Goal: Transaction & Acquisition: Obtain resource

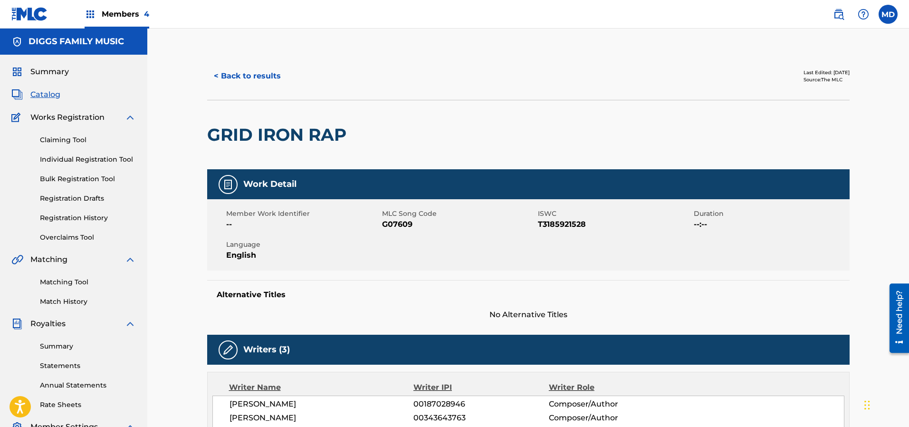
click at [240, 76] on button "< Back to results" at bounding box center [247, 76] width 80 height 24
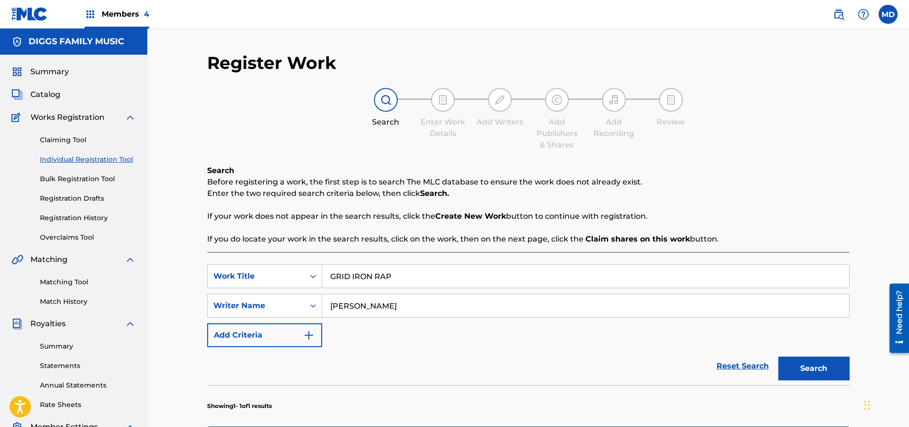
scroll to position [162, 0]
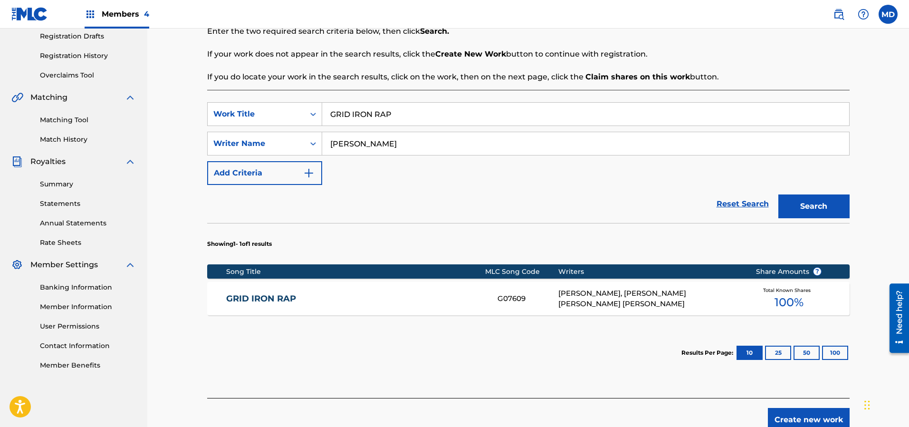
click at [365, 294] on link "GRID IRON RAP" at bounding box center [355, 298] width 258 height 11
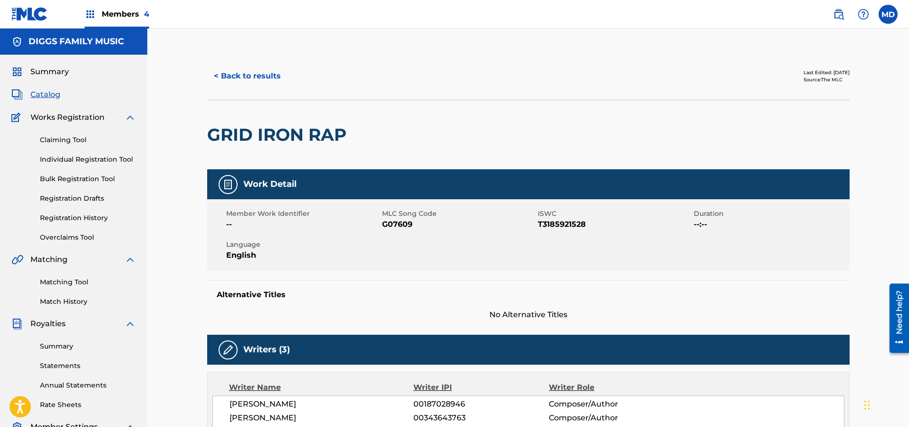
click at [258, 76] on button "< Back to results" at bounding box center [247, 76] width 80 height 24
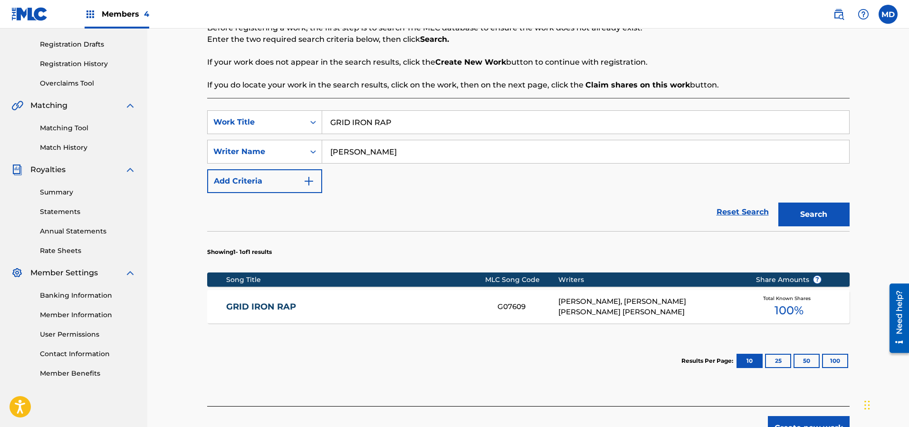
scroll to position [91, 0]
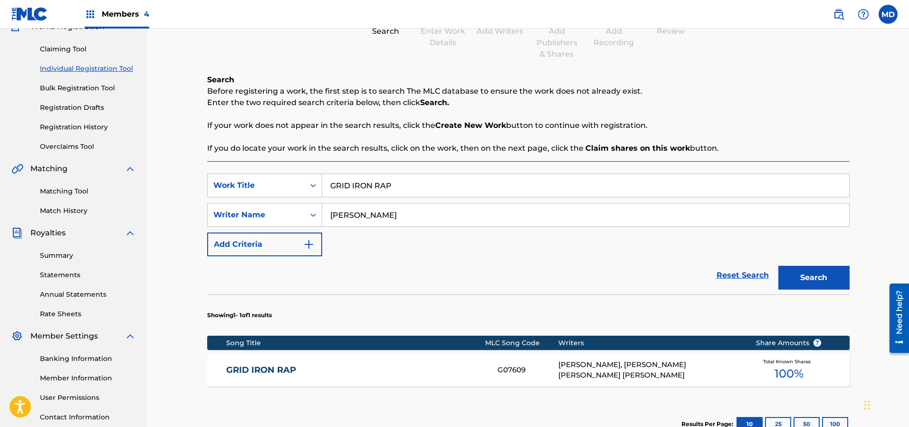
click at [59, 128] on link "Registration History" at bounding box center [88, 127] width 96 height 10
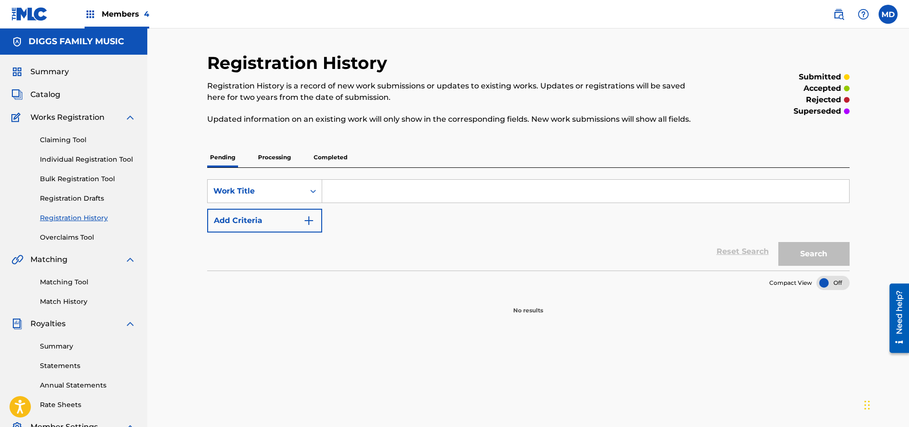
click at [386, 188] on input "Search Form" at bounding box center [585, 191] width 527 height 23
paste input "T9046547062"
type input "T9046547062"
click at [271, 193] on div "Work Title" at bounding box center [255, 190] width 85 height 11
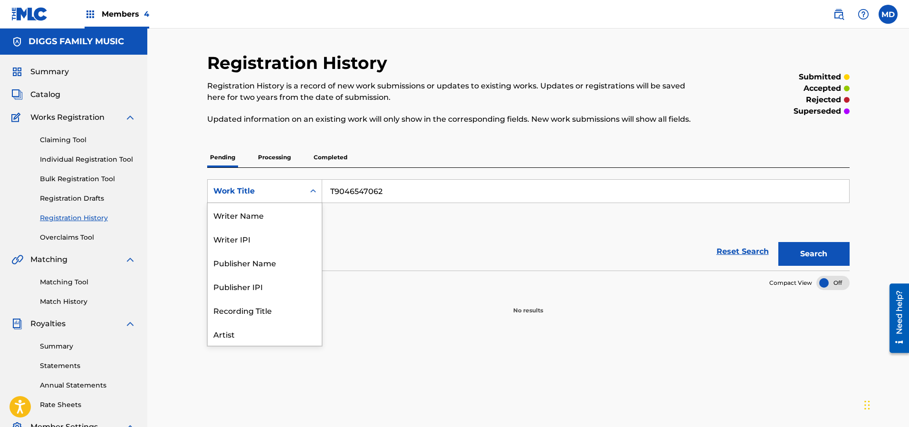
scroll to position [47, 0]
click at [239, 308] on div "ISRC" at bounding box center [265, 310] width 114 height 24
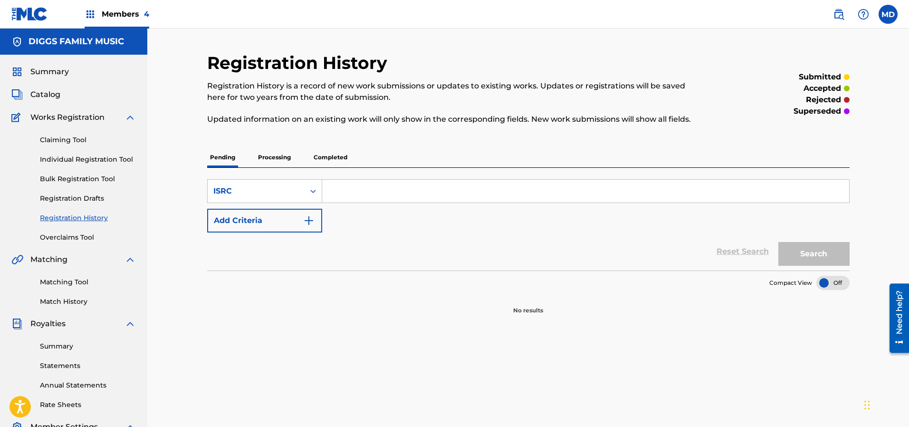
click at [406, 184] on input "Search Form" at bounding box center [585, 191] width 527 height 23
paste input "T9046547062"
type input "T9046547062"
click at [793, 254] on button "Search" at bounding box center [813, 254] width 71 height 24
click at [277, 159] on p "Processing" at bounding box center [274, 157] width 38 height 20
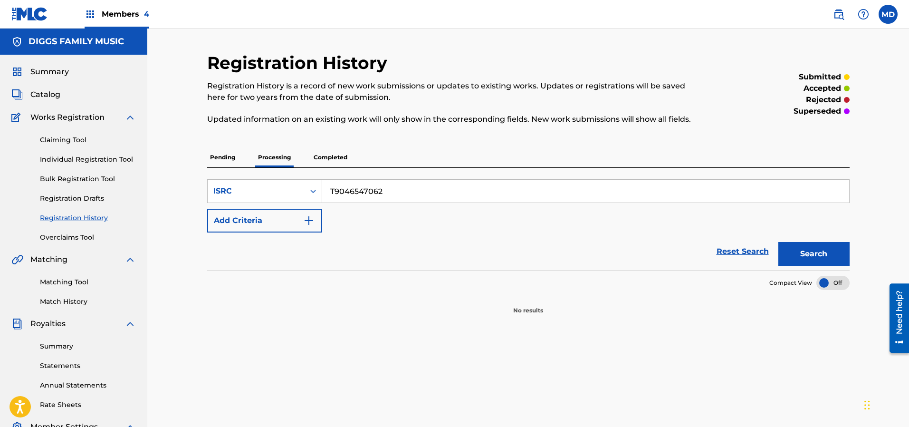
click at [332, 155] on p "Completed" at bounding box center [330, 157] width 39 height 20
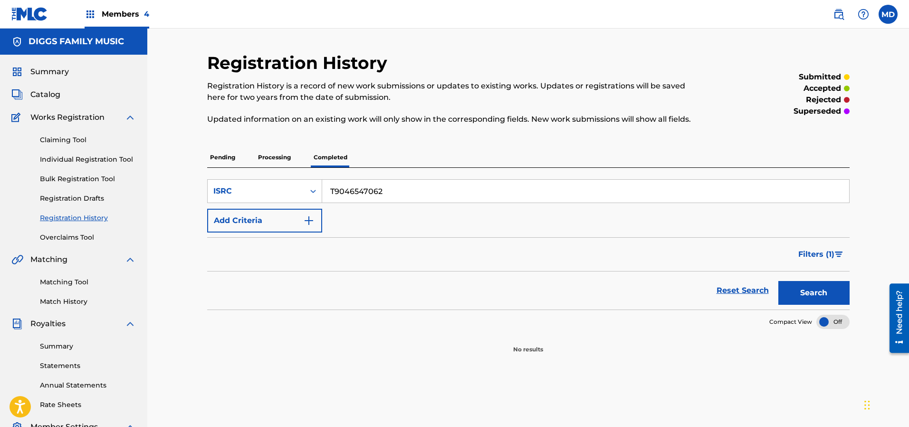
click at [70, 139] on link "Claiming Tool" at bounding box center [88, 140] width 96 height 10
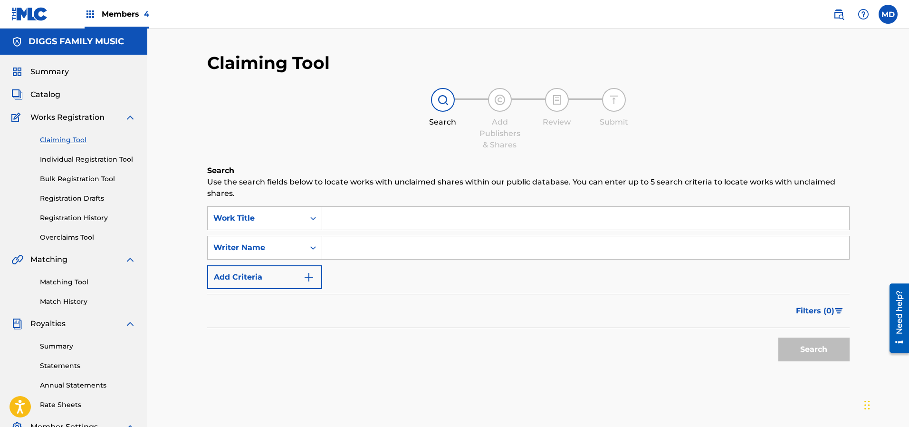
click at [48, 95] on span "Catalog" at bounding box center [45, 94] width 30 height 11
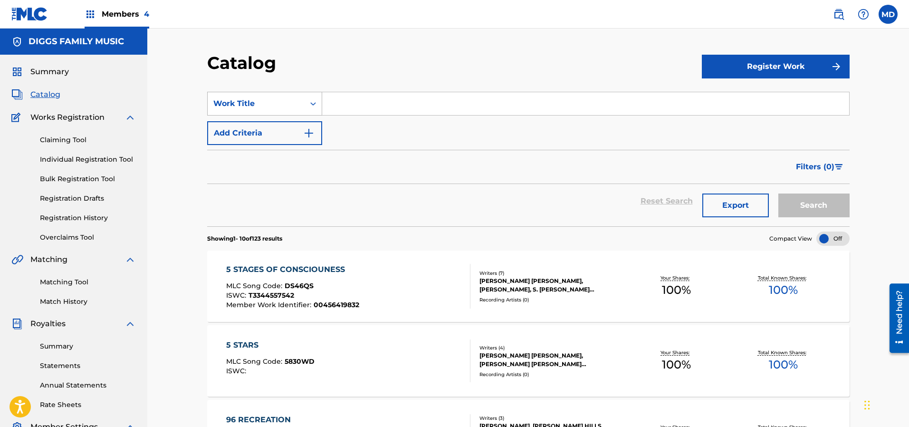
click at [269, 99] on div "Work Title" at bounding box center [255, 103] width 85 height 11
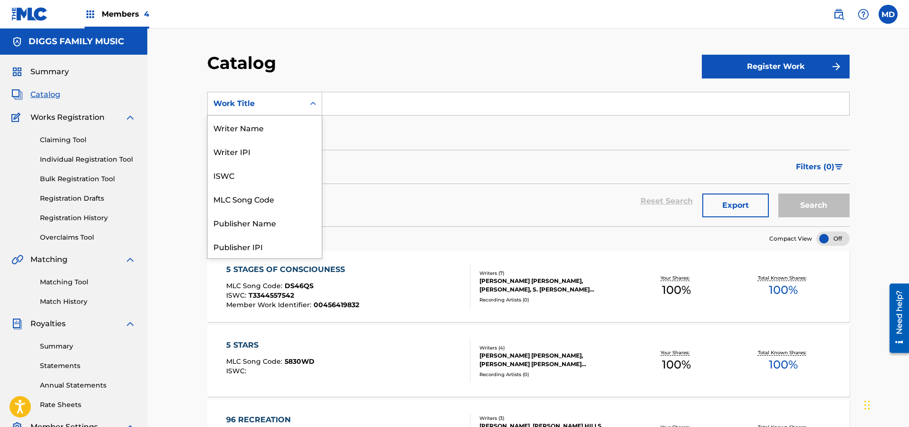
scroll to position [154, 0]
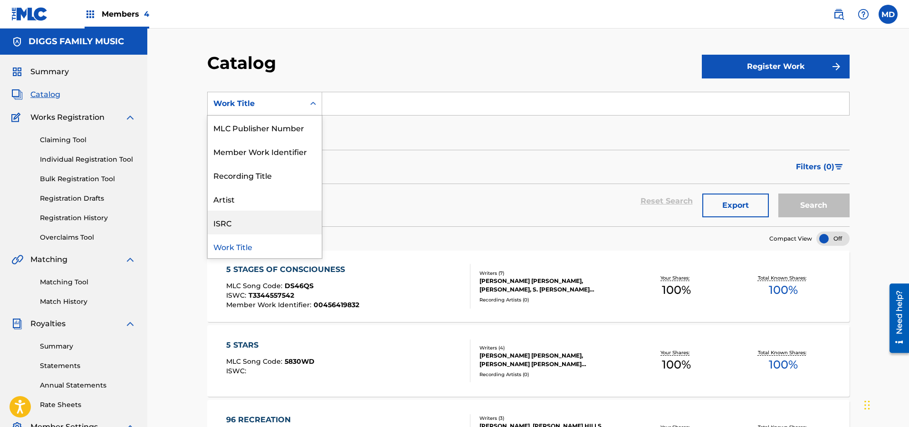
click at [236, 221] on div "ISRC" at bounding box center [265, 222] width 114 height 24
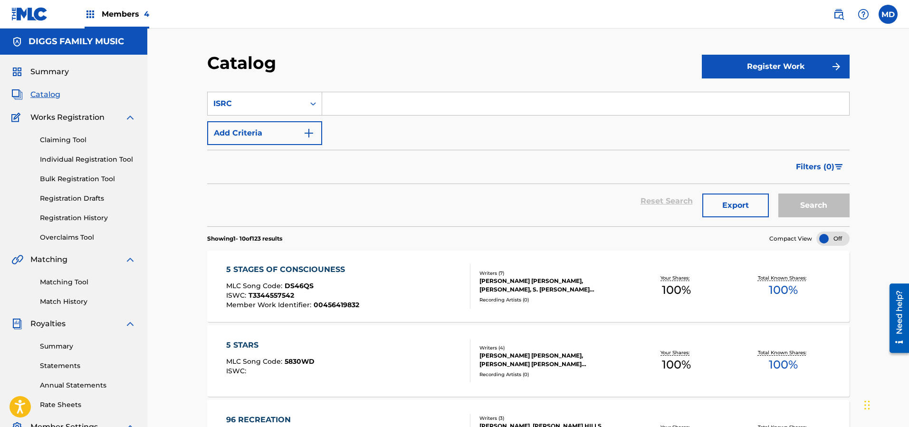
click at [383, 109] on input "Search Form" at bounding box center [585, 103] width 527 height 23
paste input "T9046547062"
type input "T9046547062"
click at [798, 203] on button "Search" at bounding box center [813, 205] width 71 height 24
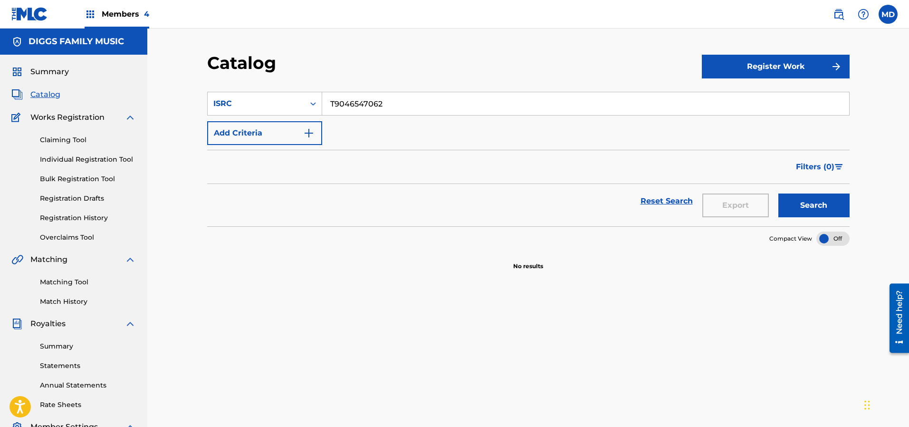
click at [67, 140] on link "Claiming Tool" at bounding box center [88, 140] width 96 height 10
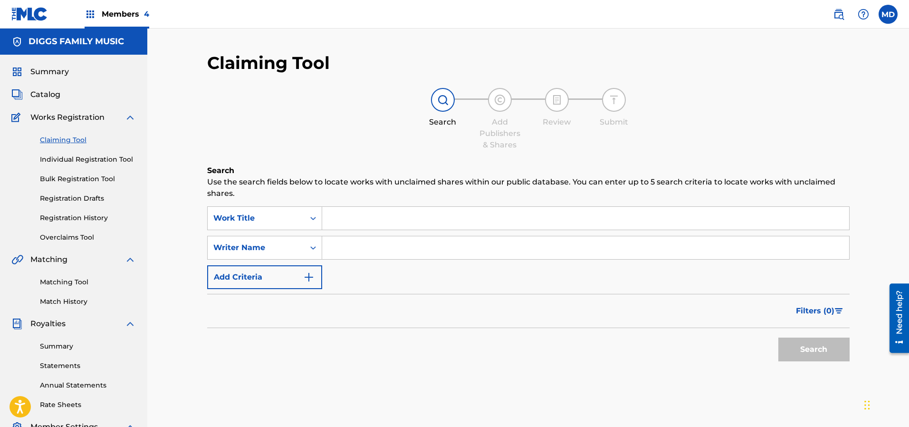
click at [380, 218] on input "Search Form" at bounding box center [585, 218] width 527 height 23
click at [293, 215] on div "Work Title" at bounding box center [255, 217] width 85 height 11
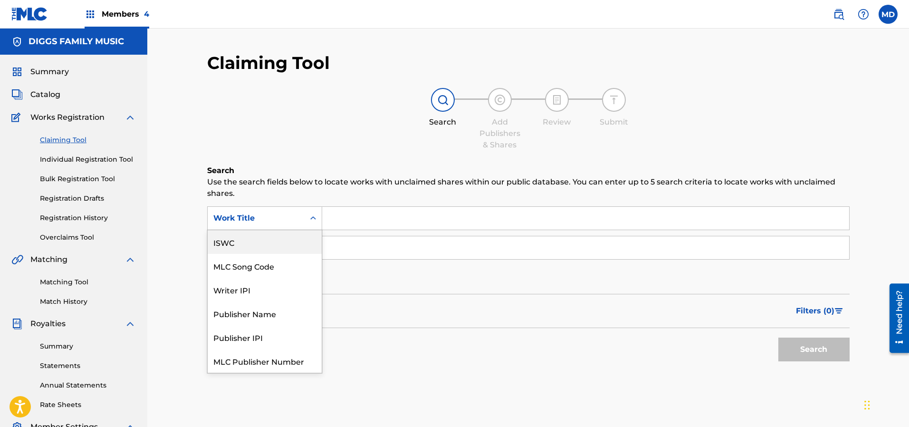
click at [243, 250] on div "ISWC" at bounding box center [265, 242] width 114 height 24
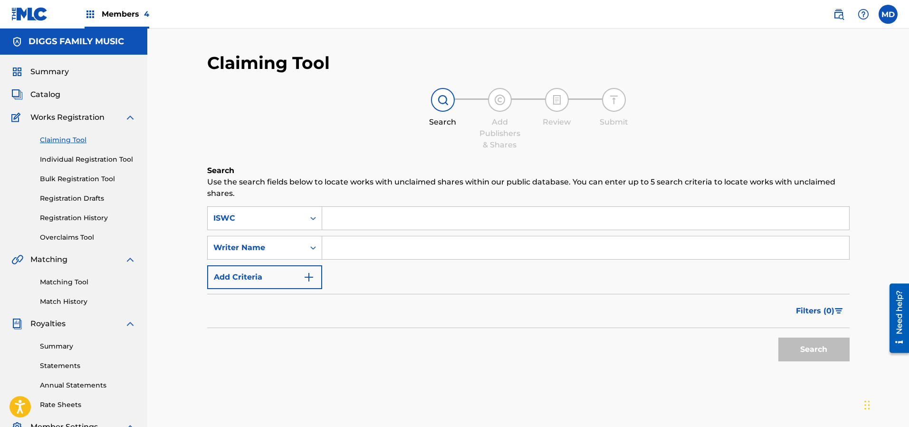
click at [387, 218] on input "Search Form" at bounding box center [585, 218] width 527 height 23
paste input "T9046547062"
type input "T9046547062"
click at [799, 346] on button "Search" at bounding box center [813, 349] width 71 height 24
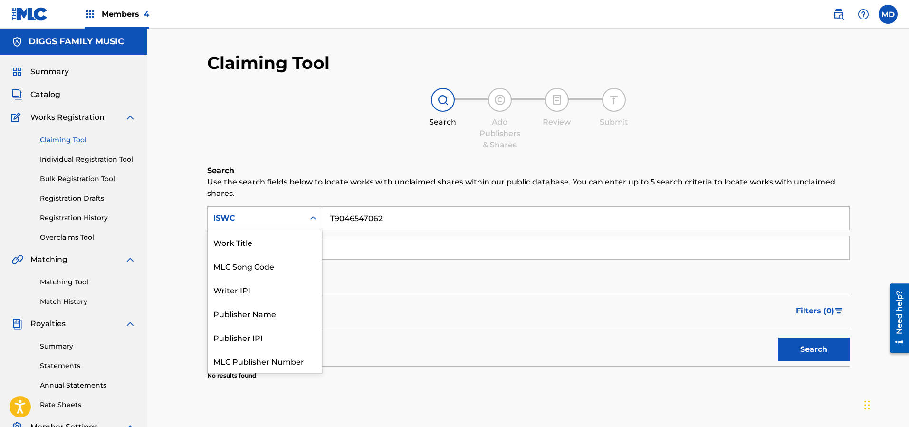
click at [308, 224] on div "Search Form" at bounding box center [312, 217] width 17 height 17
click at [253, 243] on div "Work Title" at bounding box center [265, 242] width 114 height 24
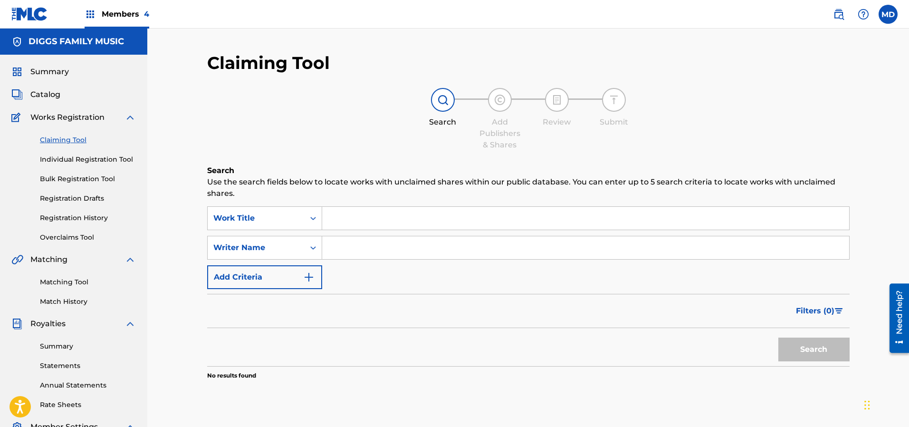
click at [395, 216] on input "Search Form" at bounding box center [585, 218] width 527 height 23
paste input "GRITS"
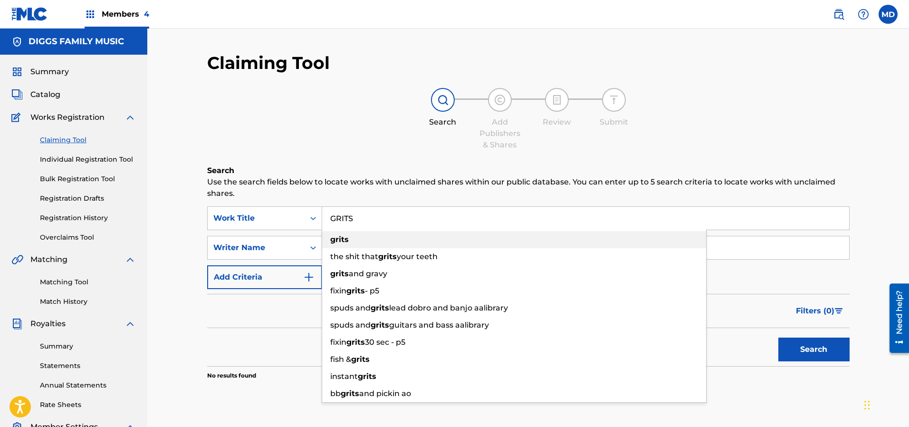
click at [358, 239] on div "grits" at bounding box center [514, 239] width 384 height 17
type input "grits"
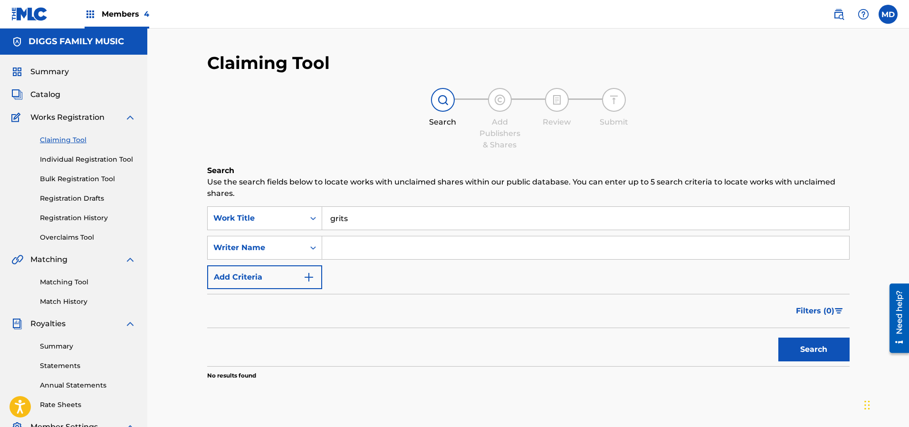
click at [808, 351] on button "Search" at bounding box center [813, 349] width 71 height 24
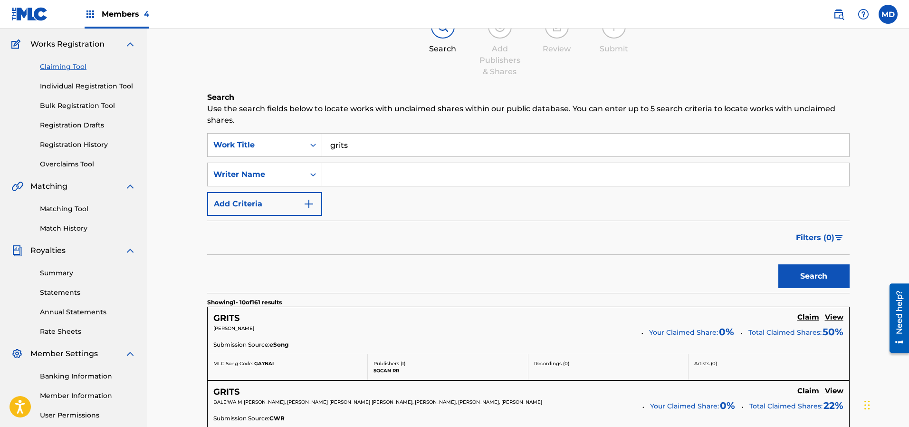
scroll to position [71, 0]
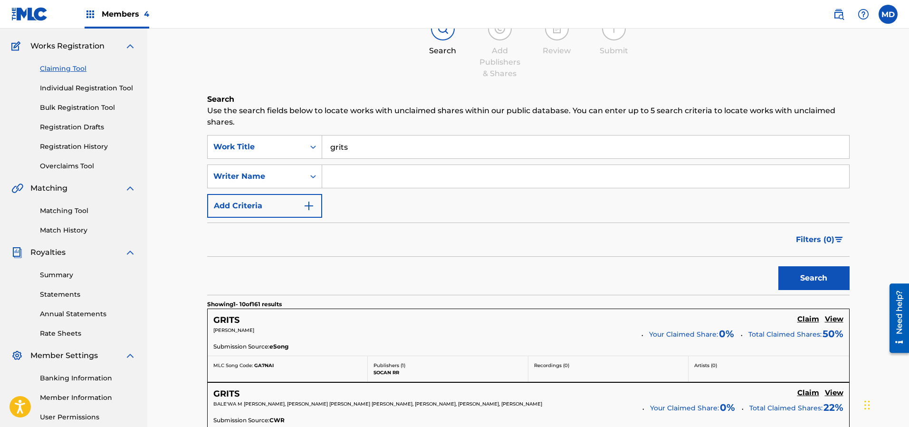
click at [366, 171] on input "Search Form" at bounding box center [585, 176] width 527 height 23
type input "[PERSON_NAME]"
click at [797, 270] on button "Search" at bounding box center [813, 278] width 71 height 24
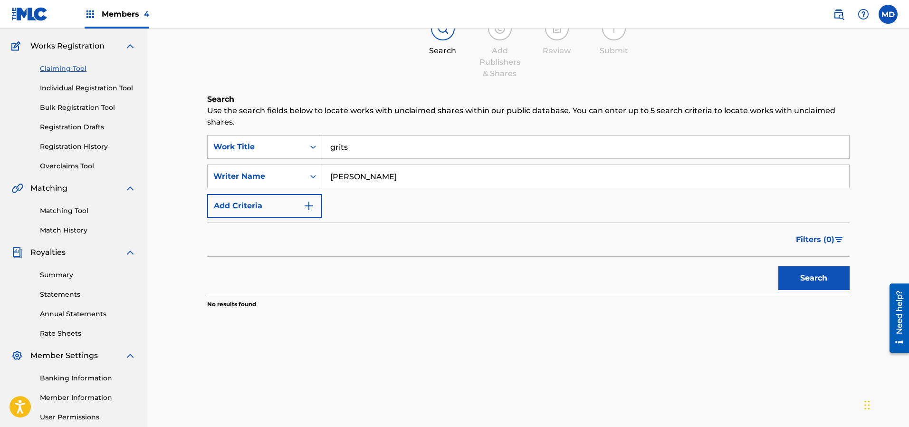
click at [243, 204] on button "Add Criteria" at bounding box center [264, 206] width 115 height 24
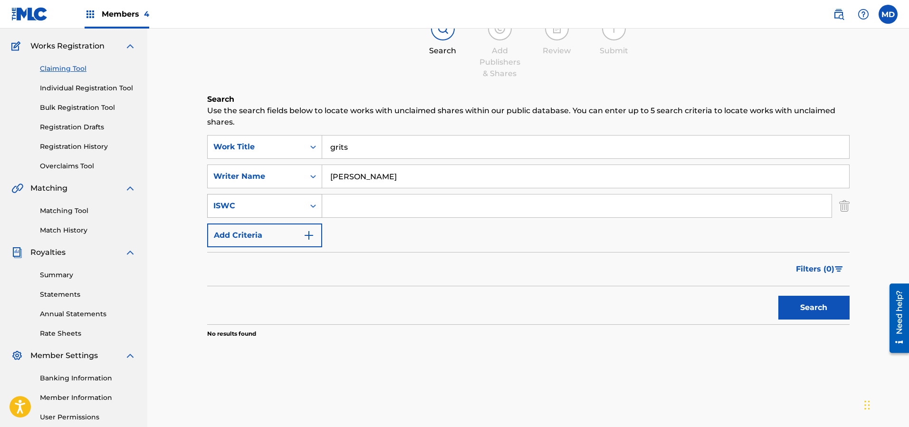
click at [266, 204] on div "ISWC" at bounding box center [255, 205] width 85 height 11
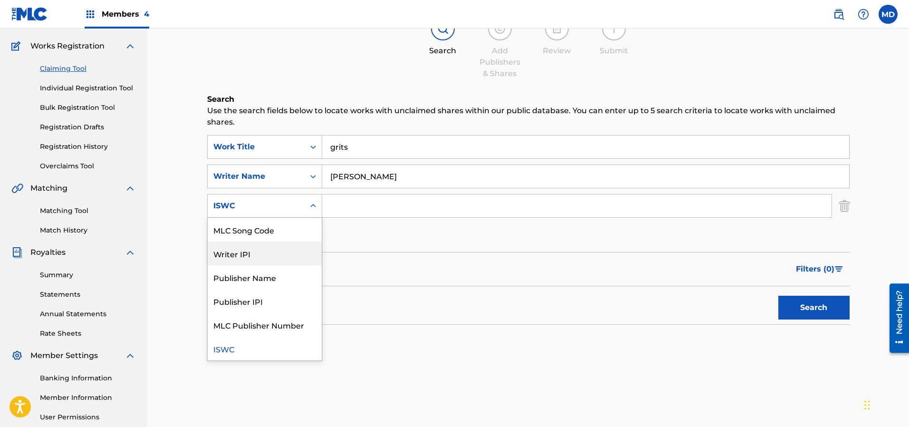
click at [236, 255] on div "Writer IPI" at bounding box center [265, 253] width 114 height 24
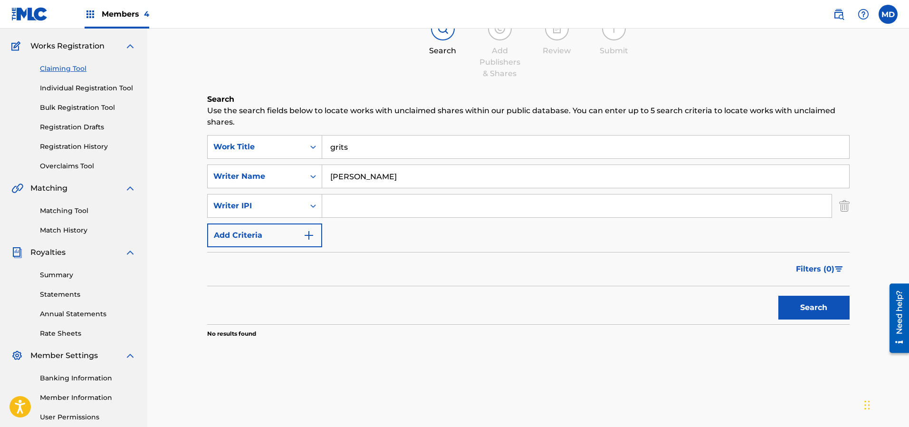
click at [458, 207] on input "Search Form" at bounding box center [576, 205] width 509 height 23
paste input "353247764"
click at [328, 206] on input "353247764" at bounding box center [576, 205] width 509 height 23
type input "00353247764"
click at [818, 303] on button "Search" at bounding box center [813, 307] width 71 height 24
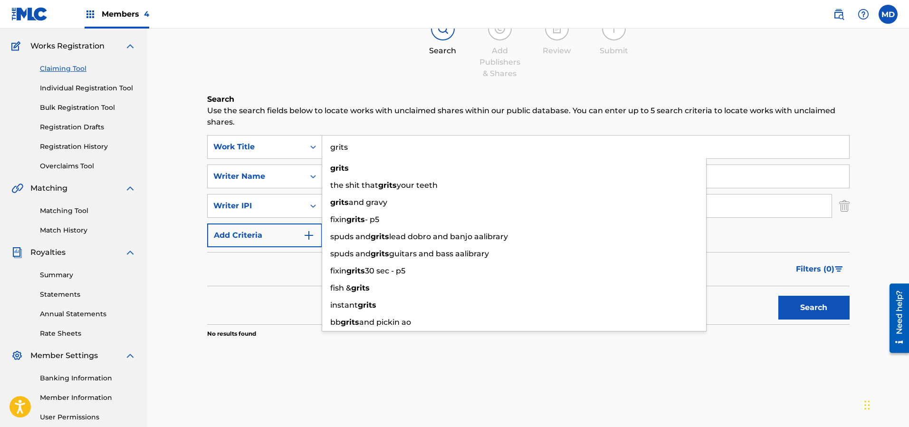
drag, startPoint x: 352, startPoint y: 151, endPoint x: 327, endPoint y: 151, distance: 25.6
click at [327, 151] on input "grits" at bounding box center [585, 146] width 527 height 23
click at [69, 68] on link "Claiming Tool" at bounding box center [88, 69] width 96 height 10
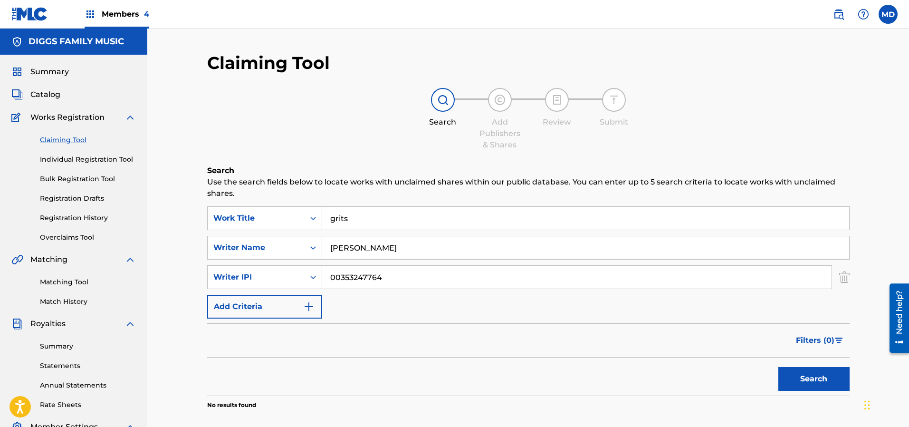
click at [793, 378] on button "Search" at bounding box center [813, 379] width 71 height 24
click at [71, 160] on link "Individual Registration Tool" at bounding box center [88, 159] width 96 height 10
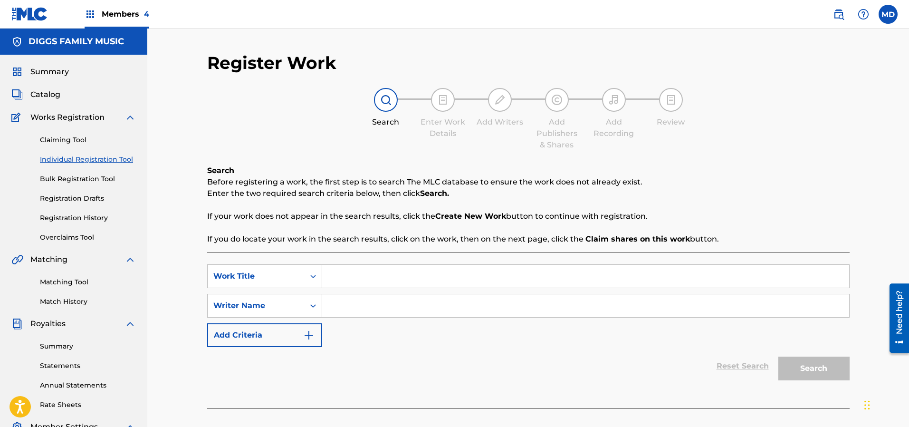
click at [438, 279] on input "Search Form" at bounding box center [585, 276] width 527 height 23
paste input "grits"
type input "grits"
click at [353, 298] on div "grits" at bounding box center [514, 297] width 384 height 17
click at [334, 305] on input "Search Form" at bounding box center [585, 305] width 527 height 23
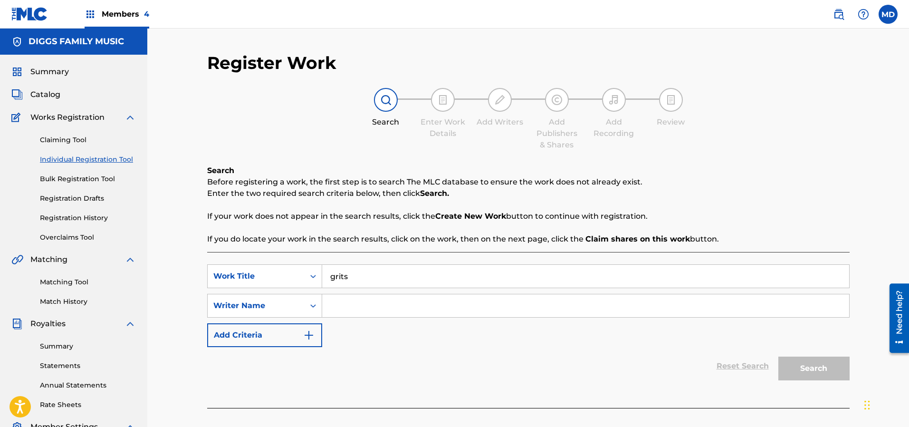
click at [415, 305] on input "Search Form" at bounding box center [585, 305] width 527 height 23
paste input "[PERSON_NAME]"
type input "[PERSON_NAME]"
click at [798, 370] on button "Search" at bounding box center [813, 368] width 71 height 24
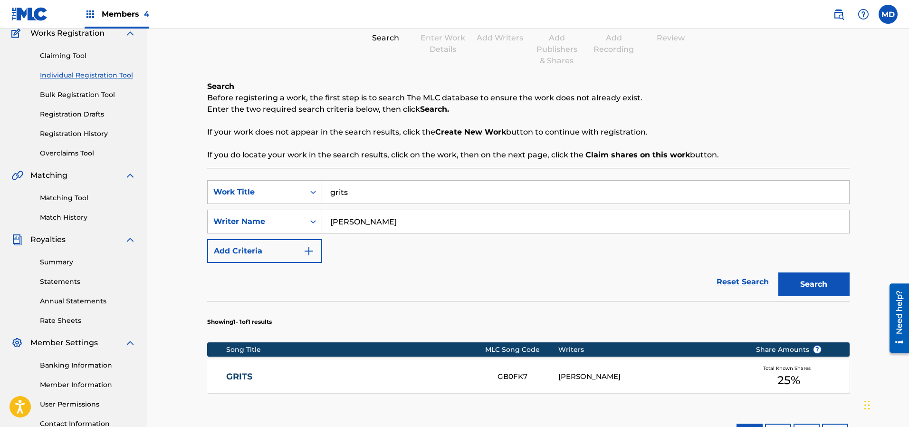
scroll to position [142, 0]
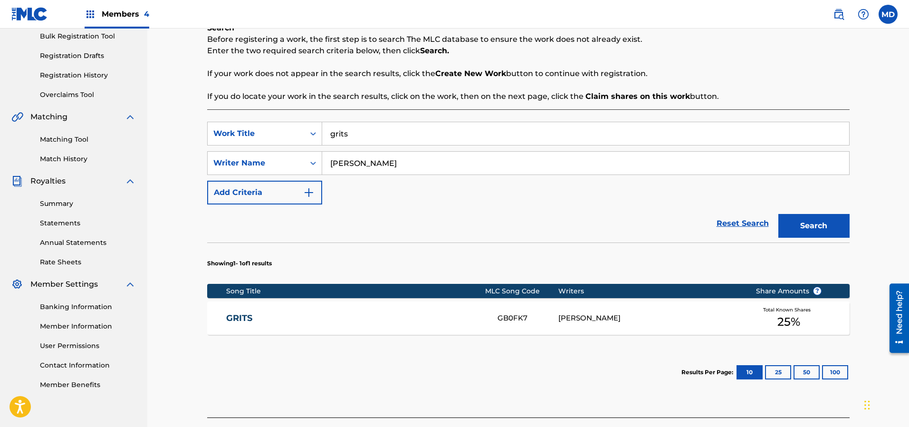
click at [441, 322] on link "GRITS" at bounding box center [355, 318] width 258 height 11
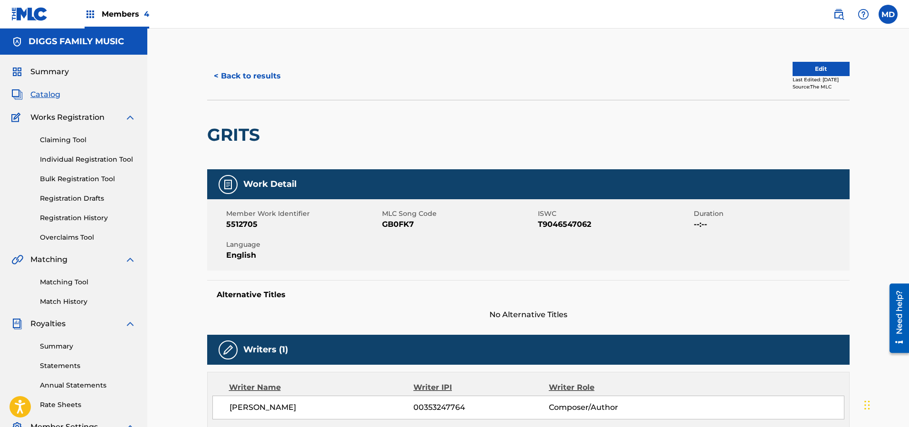
click at [69, 142] on link "Claiming Tool" at bounding box center [88, 140] width 96 height 10
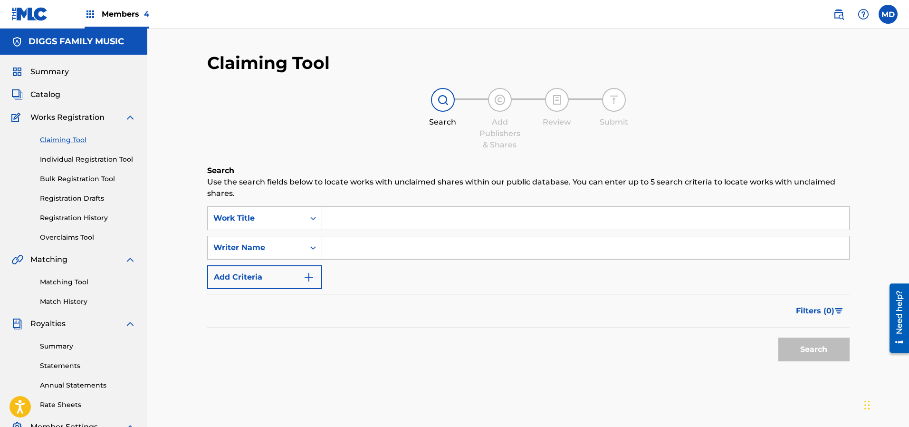
click at [386, 218] on input "Search Form" at bounding box center [585, 218] width 527 height 23
paste input "[PERSON_NAME]"
type input "[PERSON_NAME]"
drag, startPoint x: 364, startPoint y: 218, endPoint x: 327, endPoint y: 222, distance: 36.7
click at [327, 222] on input "[PERSON_NAME]" at bounding box center [585, 218] width 527 height 23
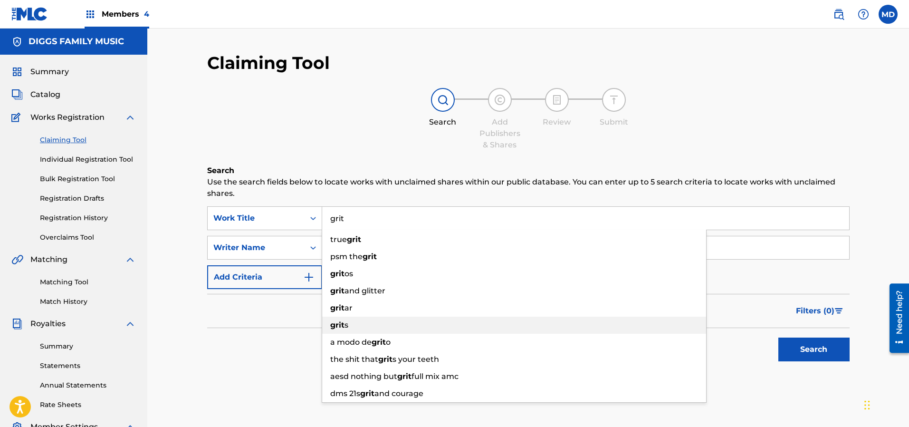
click at [361, 321] on div "grit s" at bounding box center [514, 324] width 384 height 17
type input "grits"
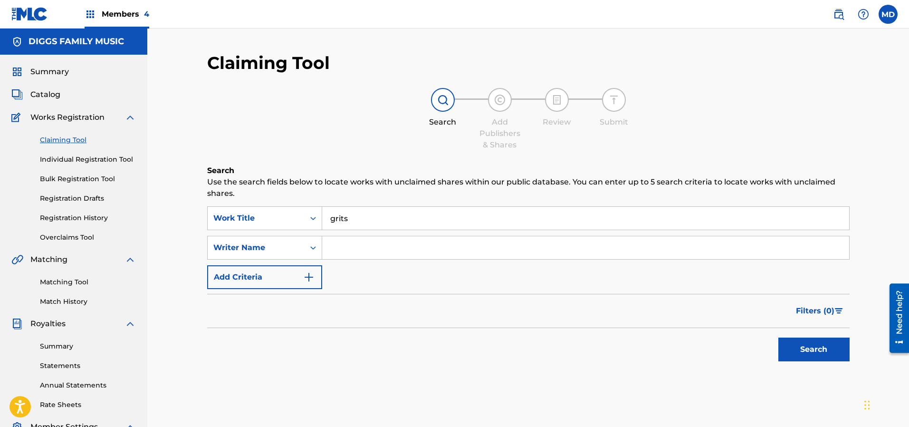
click at [442, 247] on input "Search Form" at bounding box center [585, 247] width 527 height 23
click at [810, 347] on button "Search" at bounding box center [813, 349] width 71 height 24
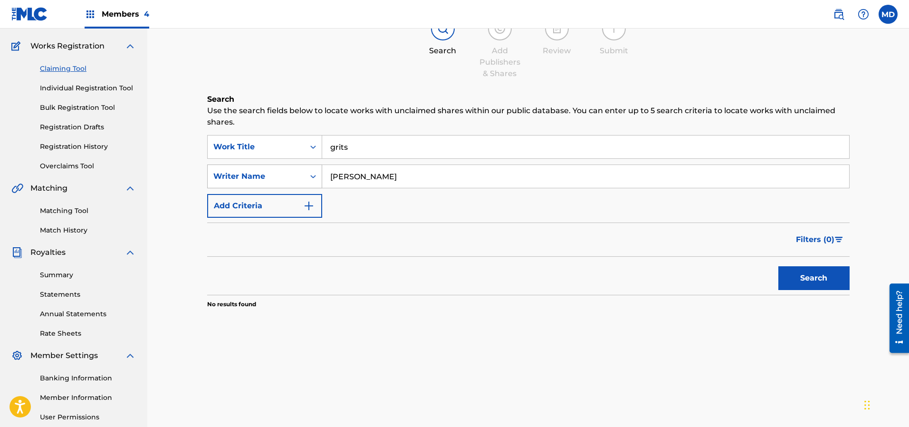
drag, startPoint x: 377, startPoint y: 174, endPoint x: 320, endPoint y: 178, distance: 56.6
click at [320, 178] on div "SearchWithCriteriae28d98b4-89cb-48bb-9370-7684e5f57ba2 Writer Name [PERSON_NAME]" at bounding box center [528, 176] width 642 height 24
paste input "[PERSON_NAME]"
type input "[PERSON_NAME]"
click at [798, 285] on button "Search" at bounding box center [813, 278] width 71 height 24
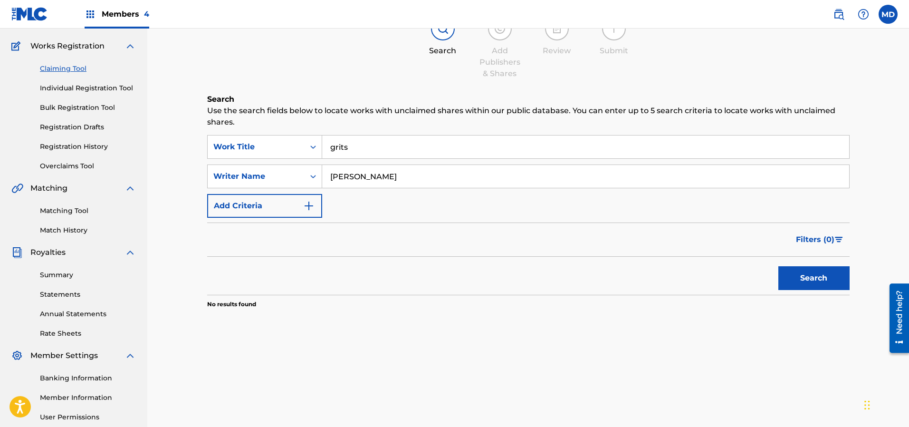
scroll to position [0, 0]
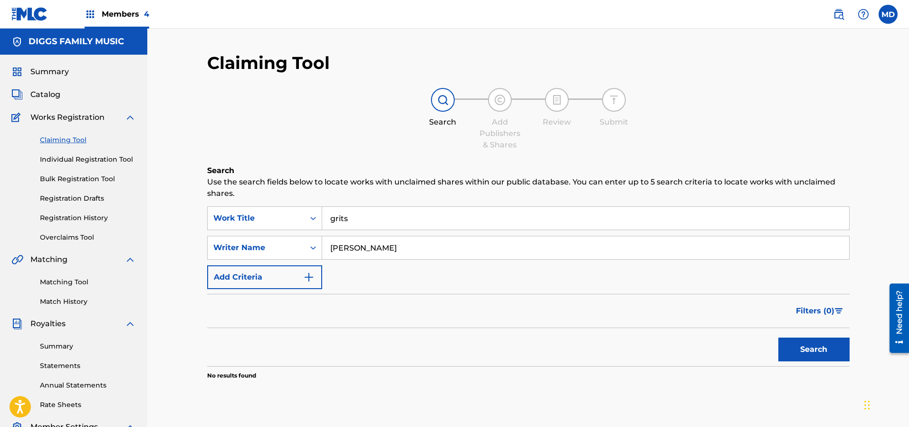
click at [58, 218] on link "Registration History" at bounding box center [88, 218] width 96 height 10
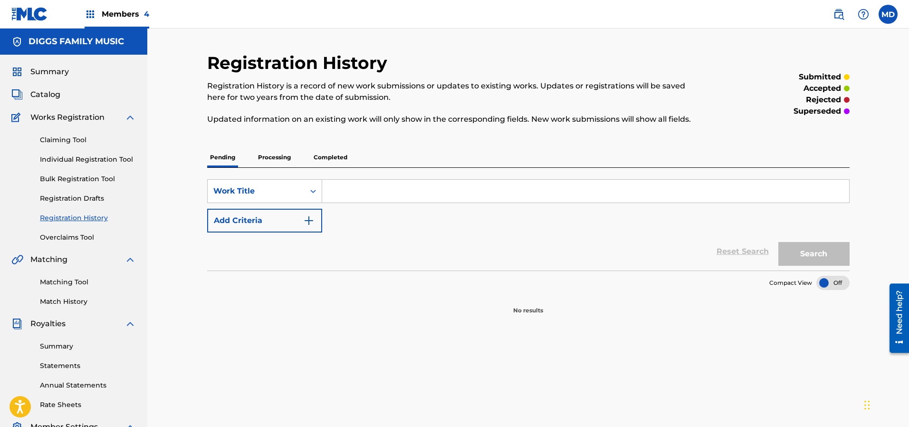
click at [364, 192] on input "Search Form" at bounding box center [585, 191] width 527 height 23
paste input "[PERSON_NAME]"
type input "[PERSON_NAME]"
click at [260, 188] on div "Work Title" at bounding box center [255, 190] width 85 height 11
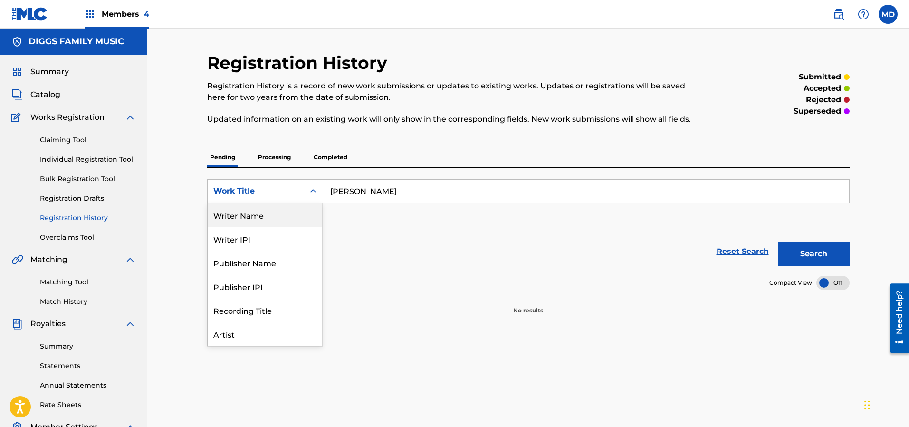
click at [236, 222] on div "Writer Name" at bounding box center [265, 215] width 114 height 24
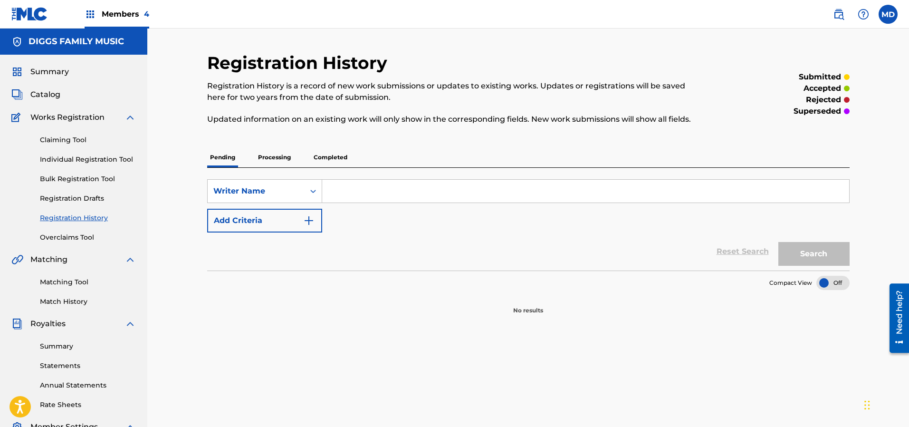
click at [473, 189] on input "Search Form" at bounding box center [585, 191] width 527 height 23
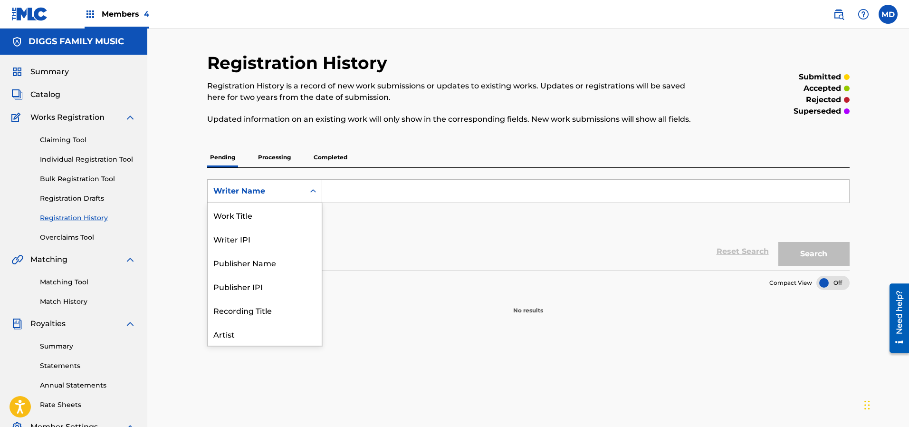
click at [287, 192] on div "Writer Name" at bounding box center [255, 190] width 85 height 11
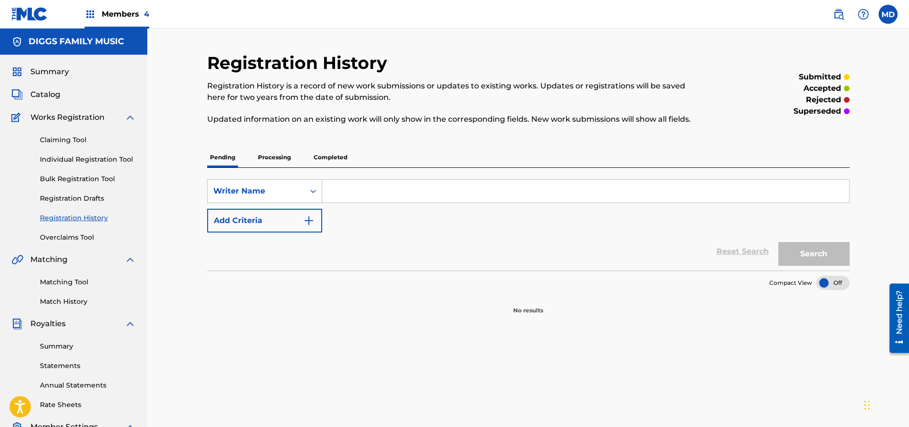
click at [376, 190] on input "Search Form" at bounding box center [585, 191] width 527 height 23
paste input "GRITS"
type input "GRITS"
click at [805, 253] on button "Search" at bounding box center [813, 254] width 71 height 24
click at [287, 157] on p "Processing" at bounding box center [274, 157] width 38 height 20
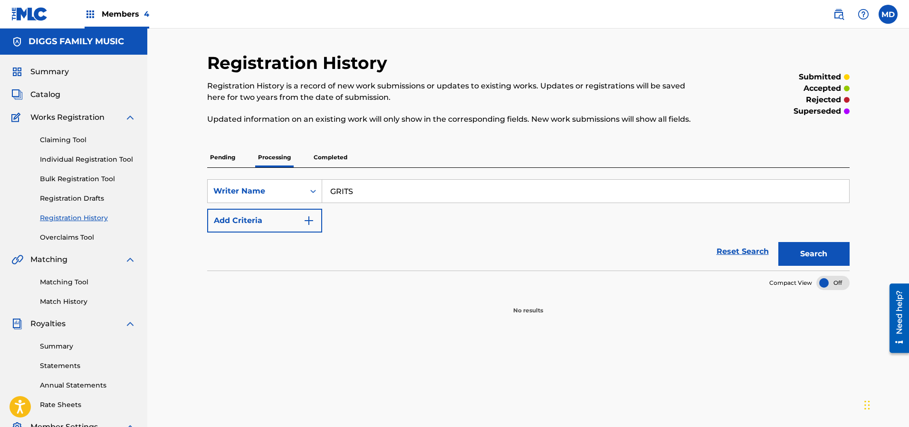
click at [326, 158] on p "Completed" at bounding box center [330, 157] width 39 height 20
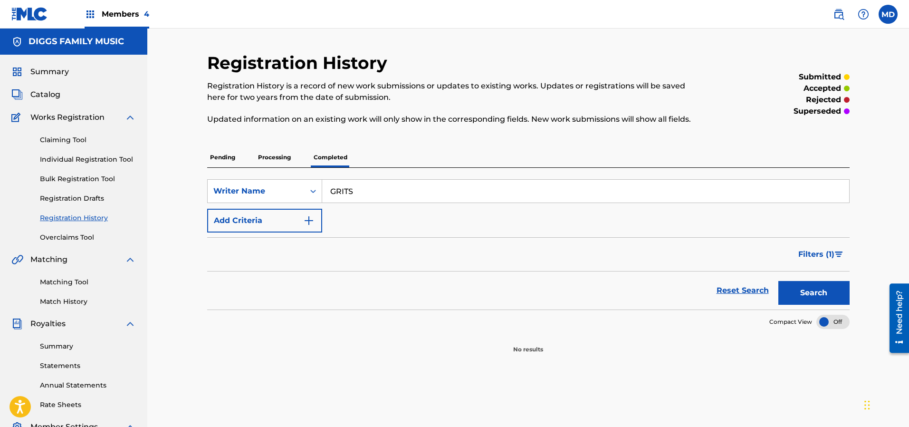
click at [46, 94] on span "Catalog" at bounding box center [45, 94] width 30 height 11
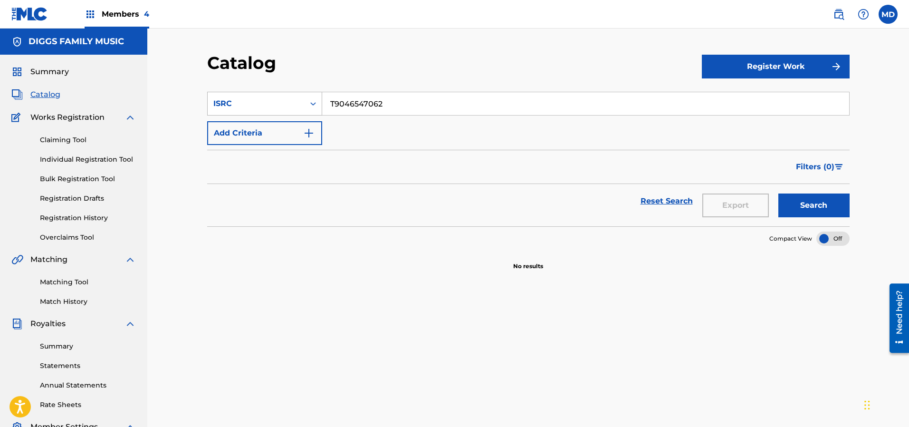
drag, startPoint x: 367, startPoint y: 105, endPoint x: 299, endPoint y: 113, distance: 67.9
click at [299, 113] on div "SearchWithCriteria779740ed-7899-45c0-baa0-0ce3d4511914 ISRC T9046547062" at bounding box center [528, 104] width 642 height 24
click at [291, 99] on div "ISRC" at bounding box center [255, 103] width 85 height 11
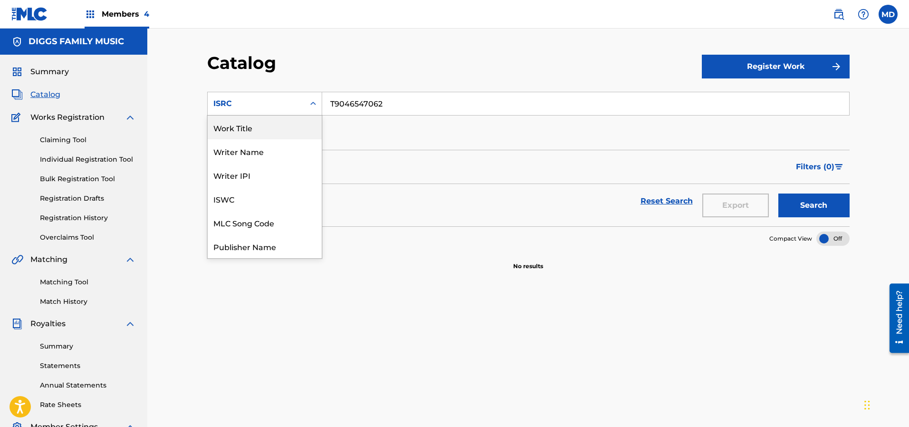
click at [242, 134] on div "Work Title" at bounding box center [265, 127] width 114 height 24
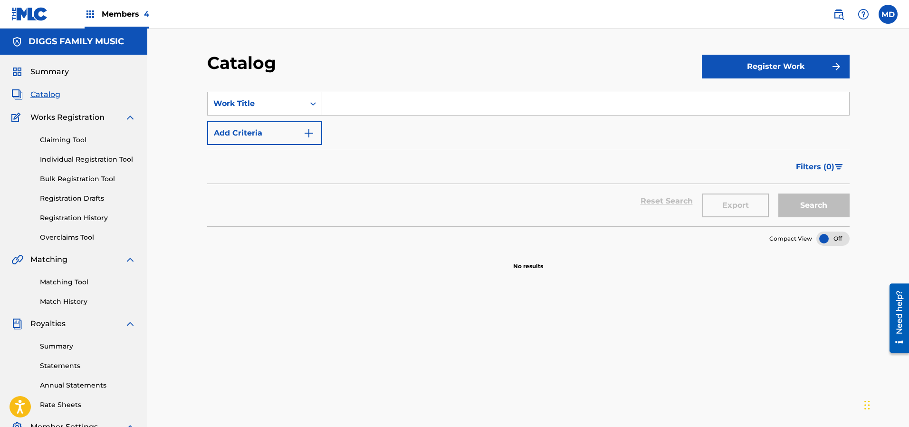
click at [379, 104] on input "Search Form" at bounding box center [585, 103] width 527 height 23
paste input "GRITS"
click at [376, 130] on div "grits" at bounding box center [514, 124] width 384 height 17
click at [804, 207] on button "Search" at bounding box center [813, 205] width 71 height 24
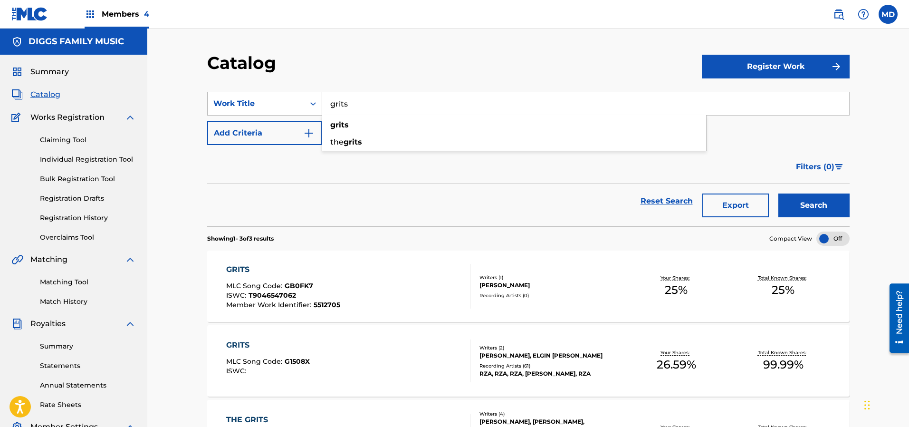
drag, startPoint x: 351, startPoint y: 103, endPoint x: 317, endPoint y: 110, distance: 35.0
click at [319, 109] on div "SearchWithCriteria60379ead-3fa2-4f0f-86a3-d0dac64615b5 Work Title grits grits t…" at bounding box center [528, 104] width 642 height 24
type input "hand clap"
click at [778, 193] on button "Search" at bounding box center [813, 205] width 71 height 24
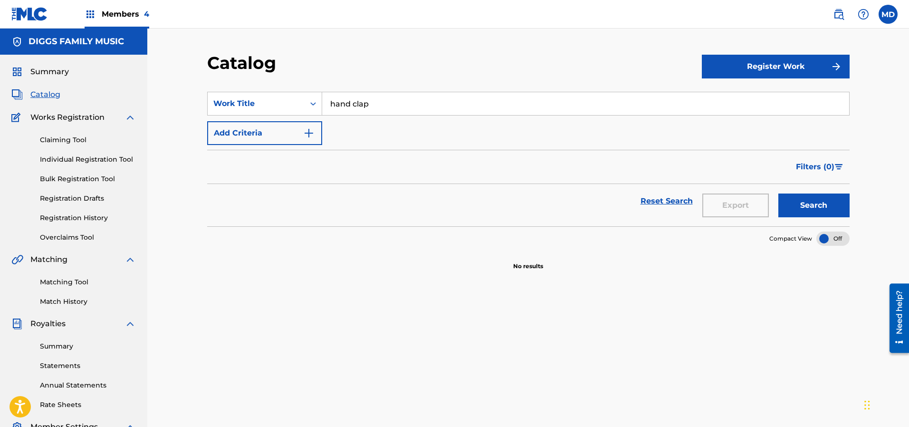
click at [80, 141] on link "Claiming Tool" at bounding box center [88, 140] width 96 height 10
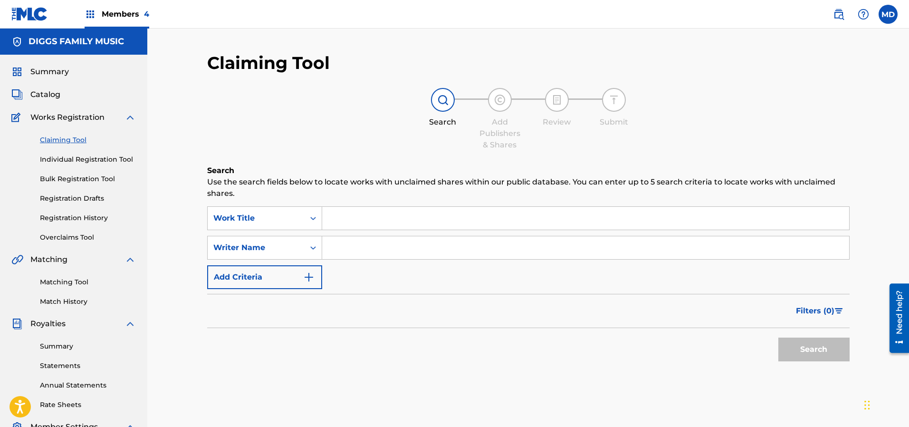
click at [356, 216] on input "Search Form" at bounding box center [585, 218] width 527 height 23
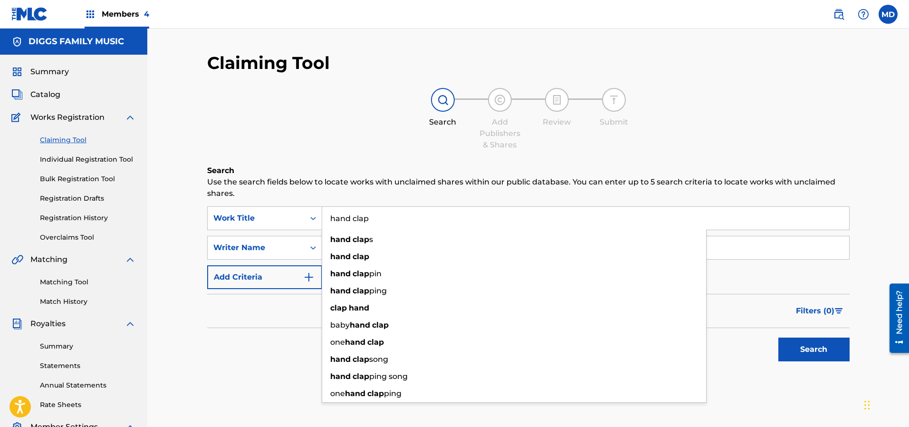
type input "hand clap"
click at [778, 337] on button "Search" at bounding box center [813, 349] width 71 height 24
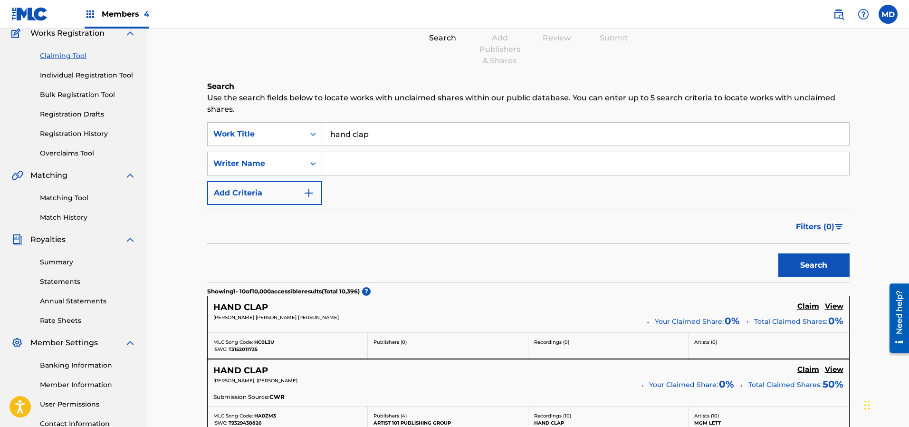
scroll to position [71, 0]
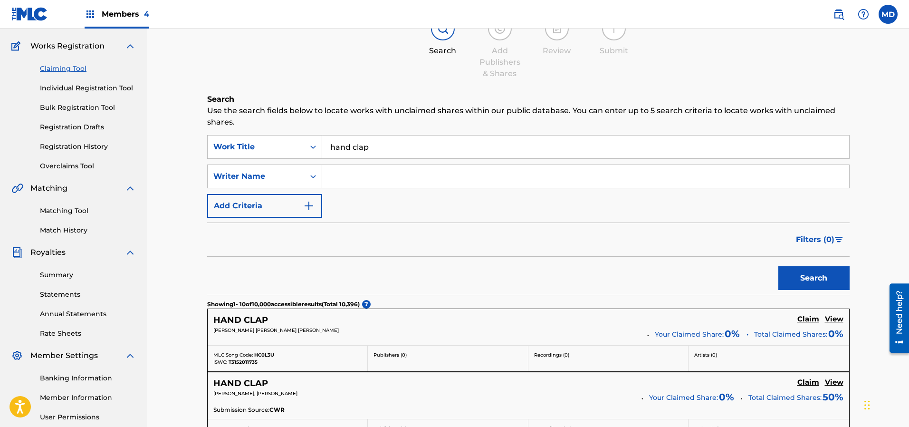
click at [346, 173] on input "Search Form" at bounding box center [585, 176] width 527 height 23
type input "[PERSON_NAME]"
click at [828, 283] on button "Search" at bounding box center [813, 278] width 71 height 24
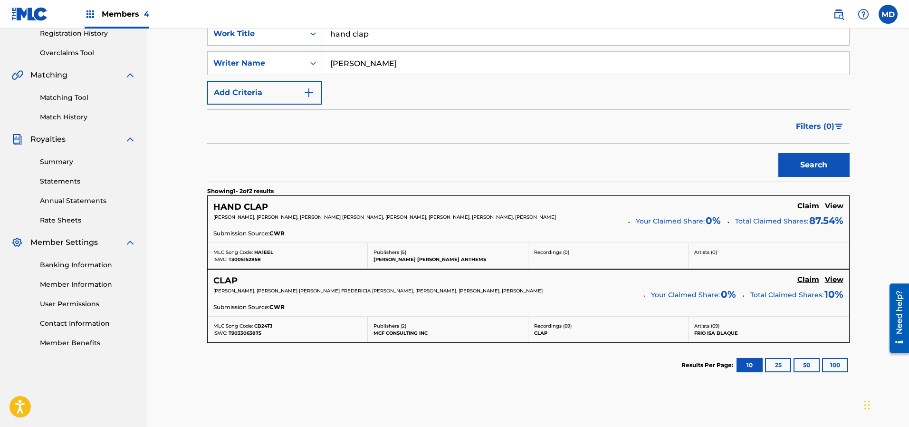
scroll to position [214, 0]
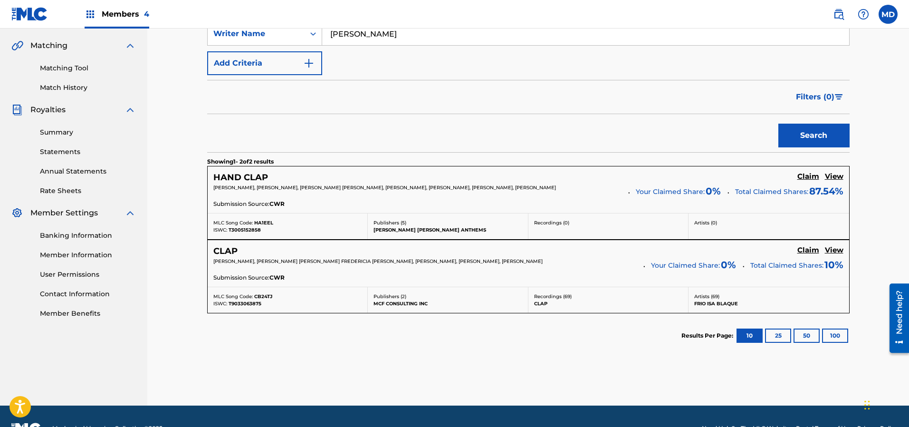
click at [833, 179] on h5 "View" at bounding box center [834, 176] width 19 height 9
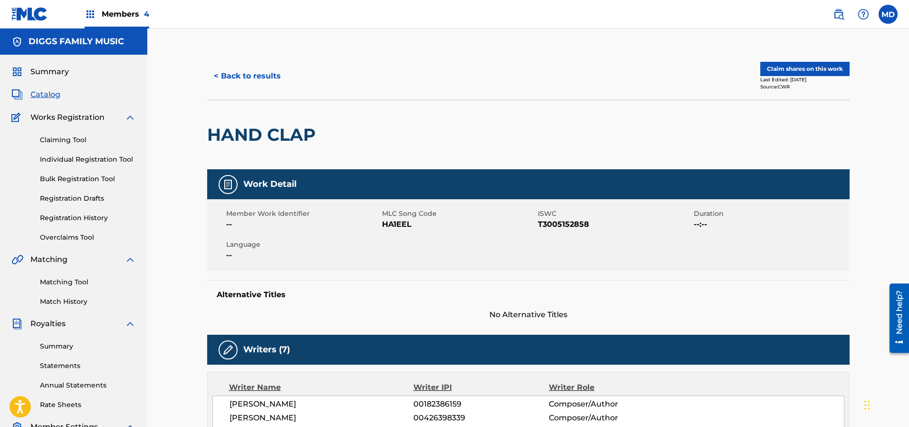
click at [788, 67] on button "Claim shares on this work" at bounding box center [804, 69] width 89 height 14
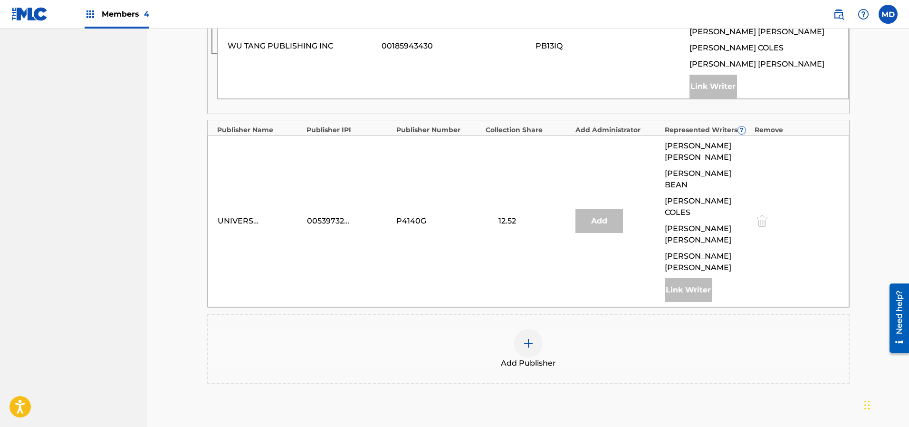
scroll to position [641, 0]
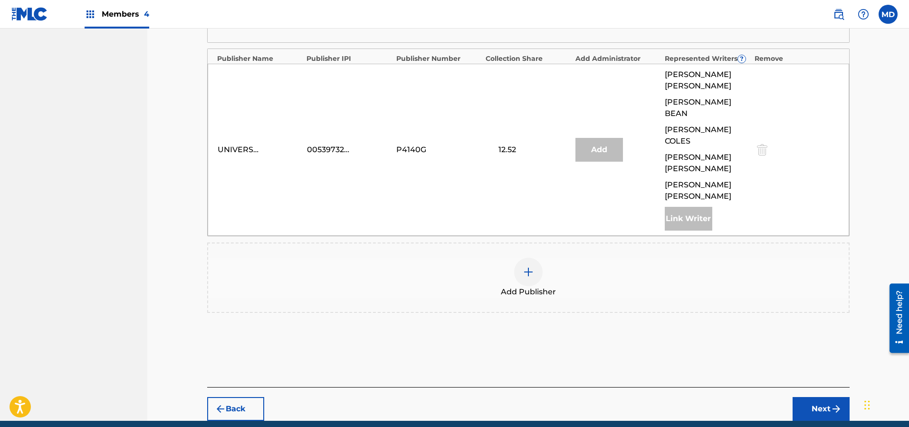
click at [527, 266] on img at bounding box center [527, 271] width 11 height 11
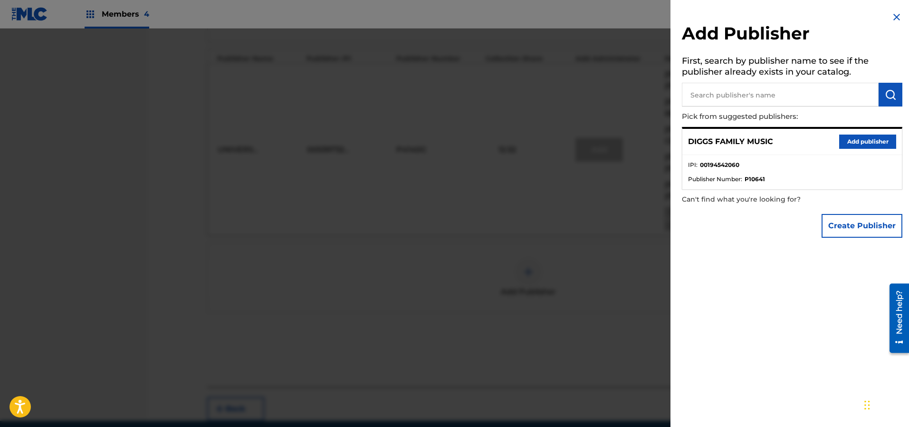
click at [863, 141] on button "Add publisher" at bounding box center [867, 141] width 57 height 14
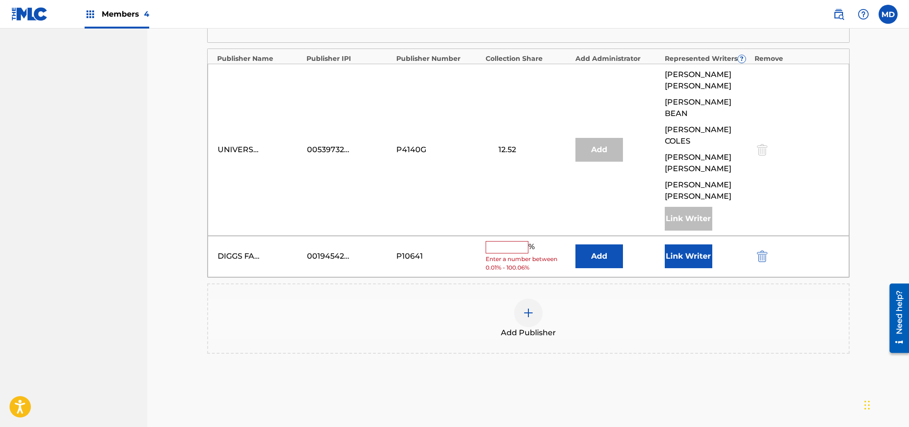
click at [689, 244] on button "Link Writer" at bounding box center [687, 256] width 47 height 24
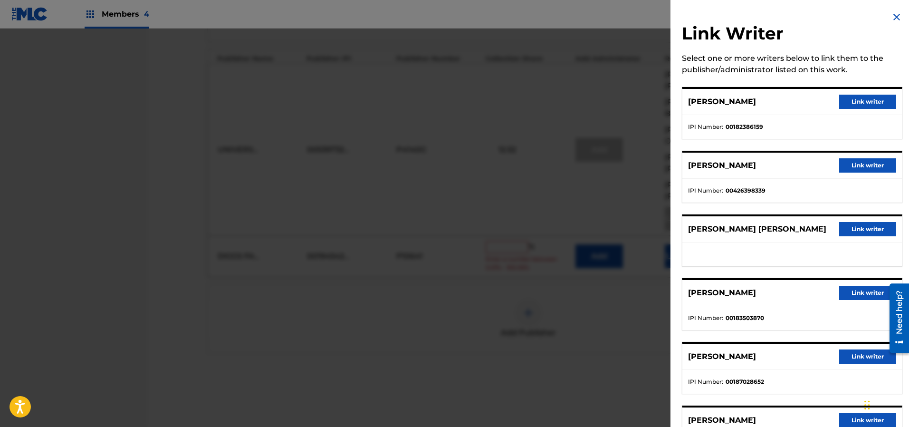
click at [849, 161] on button "Link writer" at bounding box center [867, 165] width 57 height 14
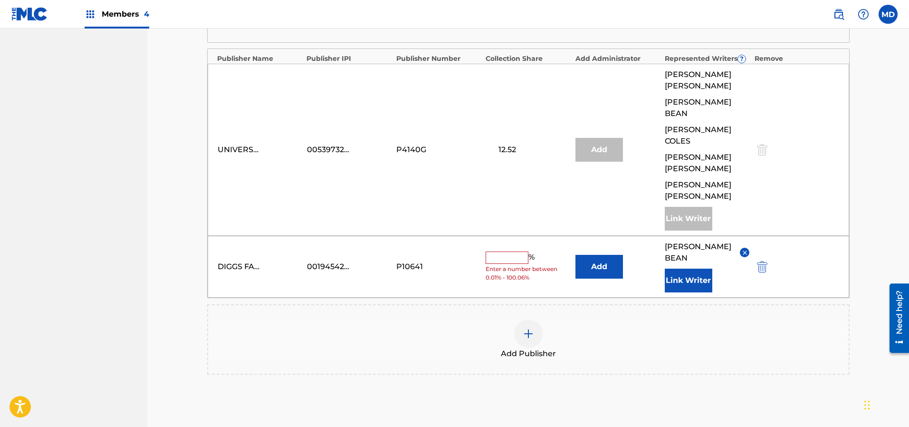
click at [496, 251] on input "text" at bounding box center [506, 257] width 43 height 12
type input "12.45"
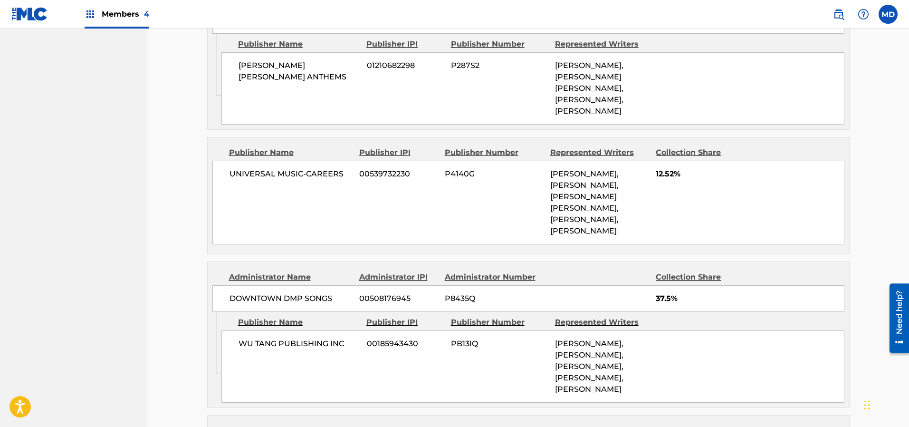
scroll to position [617, 0]
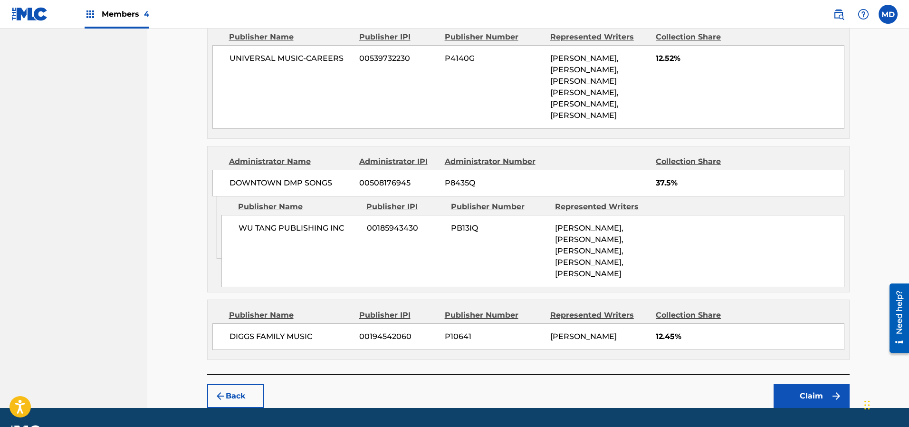
click at [800, 384] on button "Claim" at bounding box center [811, 396] width 76 height 24
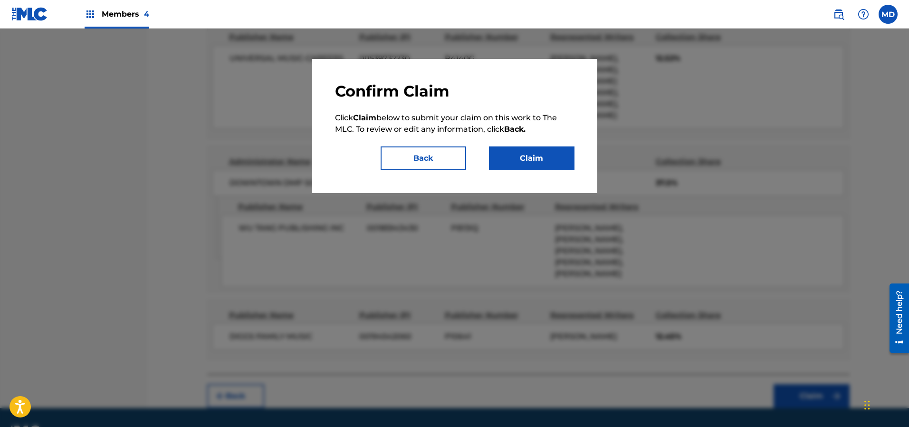
click at [524, 161] on button "Claim" at bounding box center [531, 158] width 85 height 24
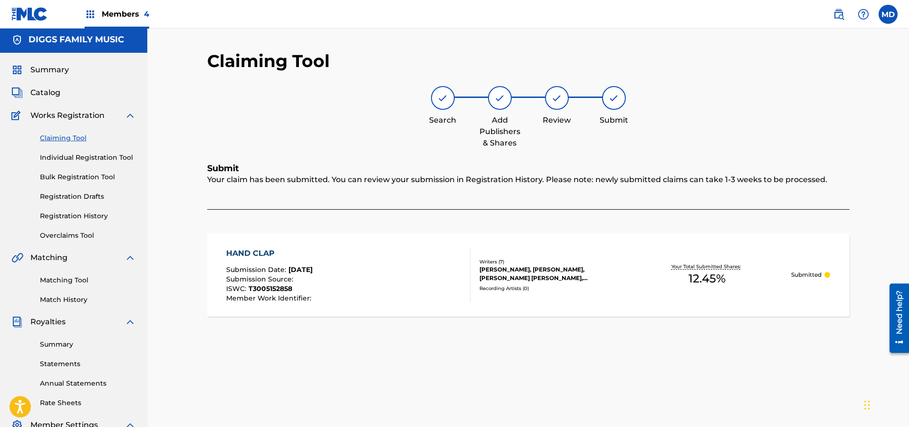
scroll to position [0, 0]
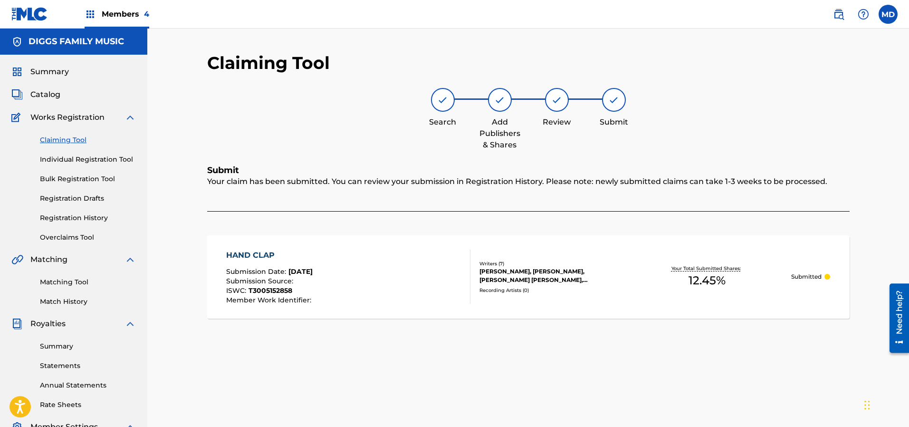
click at [63, 217] on link "Registration History" at bounding box center [88, 218] width 96 height 10
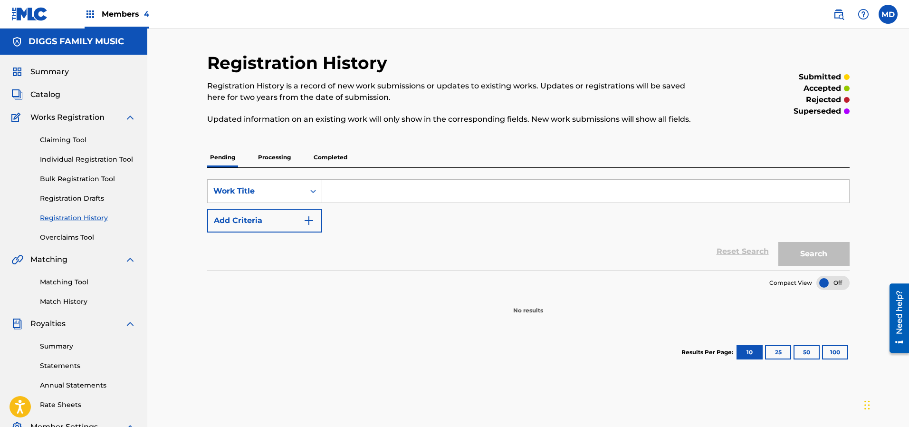
click at [357, 191] on input "Search Form" at bounding box center [585, 191] width 527 height 23
paste input "HE S A REBEL"
type input "HE S A REBEL"
click at [790, 256] on button "Search" at bounding box center [813, 254] width 71 height 24
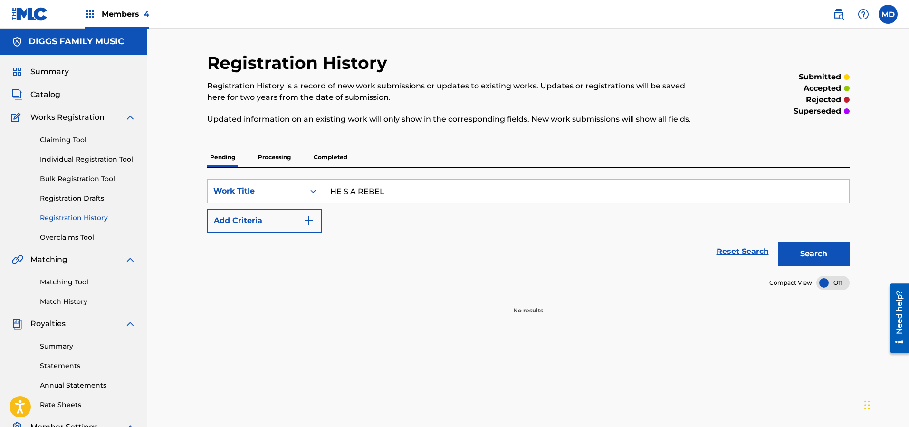
click at [268, 157] on p "Processing" at bounding box center [274, 157] width 38 height 20
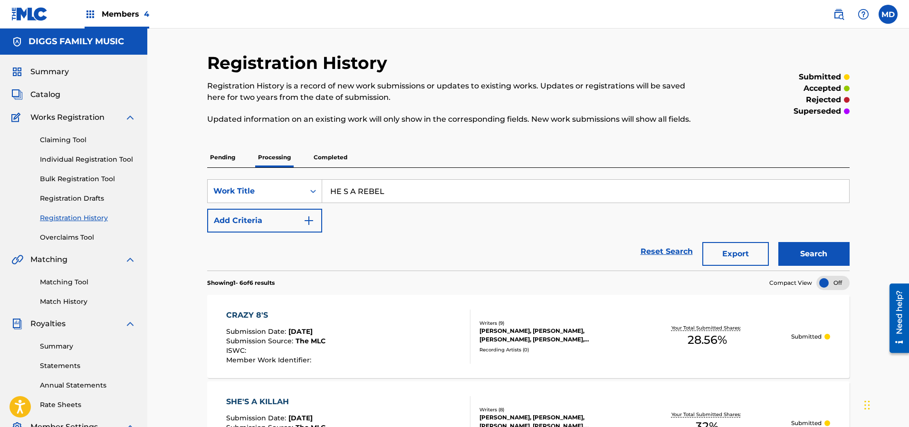
click at [331, 156] on p "Completed" at bounding box center [330, 157] width 39 height 20
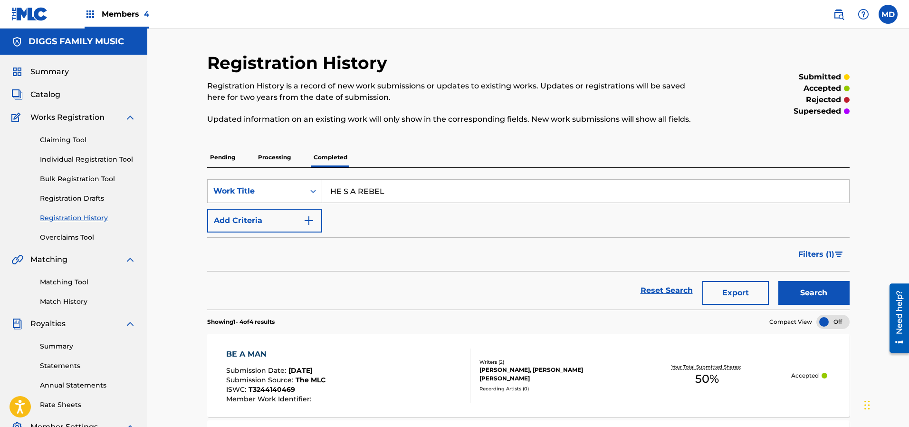
drag, startPoint x: 47, startPoint y: 95, endPoint x: 52, endPoint y: 99, distance: 6.0
click at [47, 95] on span "Catalog" at bounding box center [45, 94] width 30 height 11
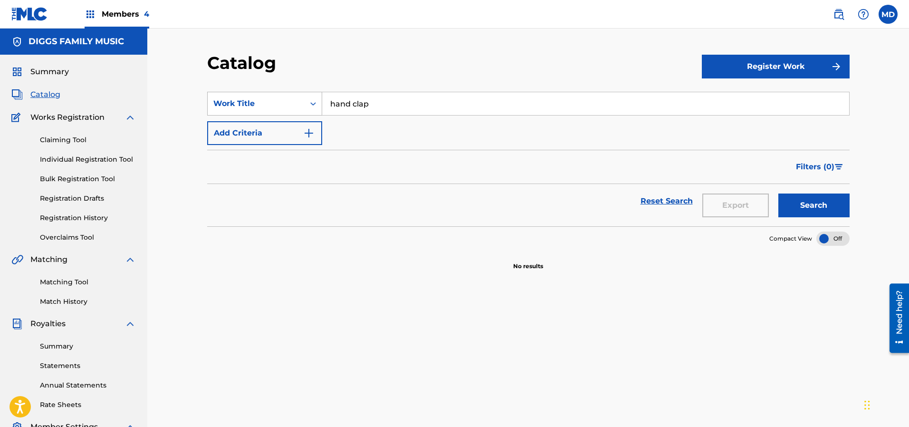
drag, startPoint x: 372, startPoint y: 101, endPoint x: 321, endPoint y: 110, distance: 52.0
click at [321, 108] on div "SearchWithCriteria60379ead-3fa2-4f0f-86a3-d0dac64615b5 Work Title hand clap" at bounding box center [528, 104] width 642 height 24
paste input "HE S A REBEL"
type input "HE S A REBEL"
click at [838, 211] on button "Search" at bounding box center [813, 205] width 71 height 24
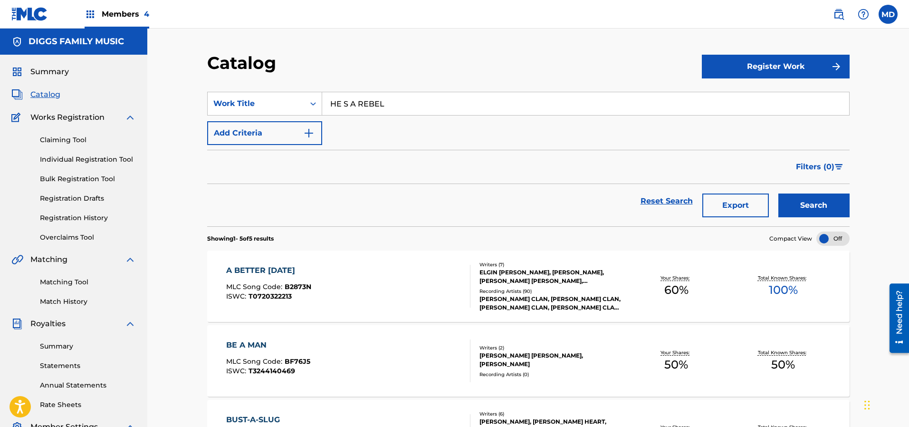
click at [74, 140] on link "Claiming Tool" at bounding box center [88, 140] width 96 height 10
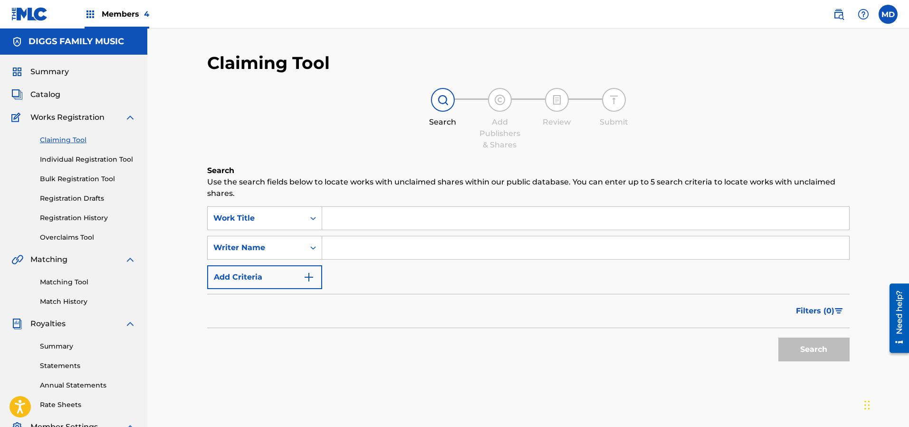
click at [401, 219] on input "Search Form" at bounding box center [585, 218] width 527 height 23
paste input "HE S A REBEL"
type input "HE S A REBEL"
click at [833, 345] on button "Search" at bounding box center [813, 349] width 71 height 24
